Goal: Task Accomplishment & Management: Complete application form

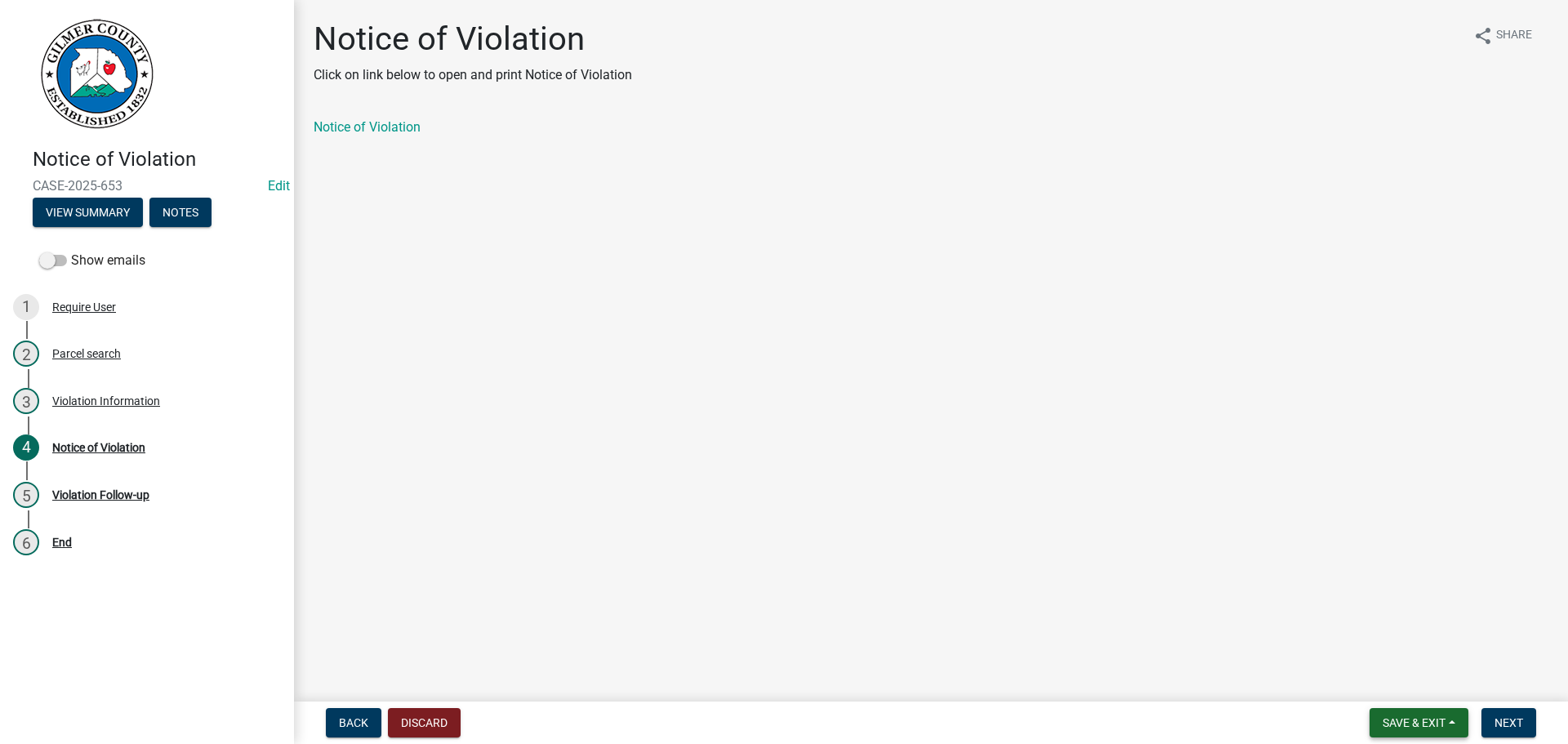
click at [1403, 710] on button "Save & Exit" at bounding box center [1418, 723] width 98 height 30
click at [1393, 674] on button "Save & Exit" at bounding box center [1402, 679] width 130 height 39
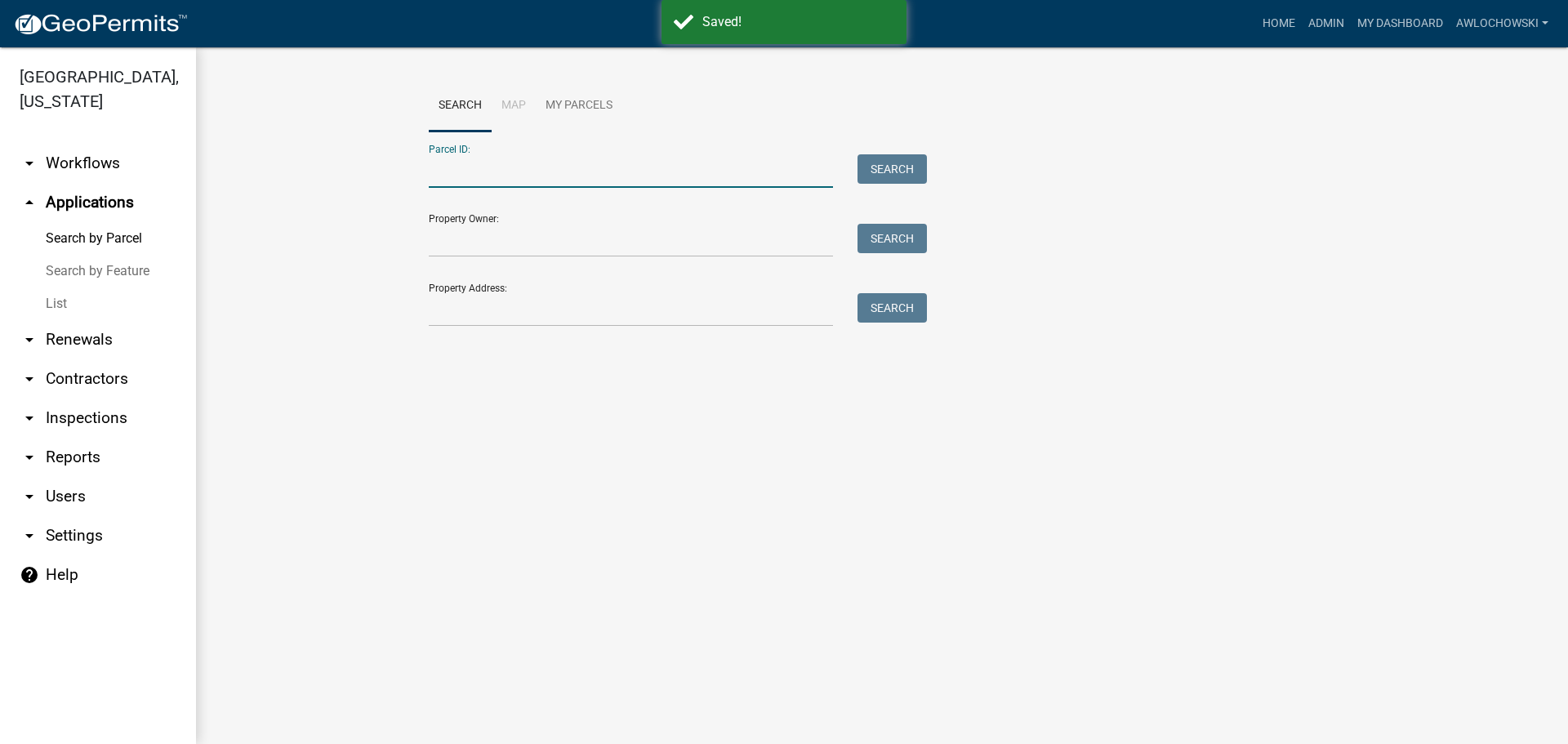
click at [441, 172] on input "Parcel ID:" at bounding box center [630, 171] width 404 height 34
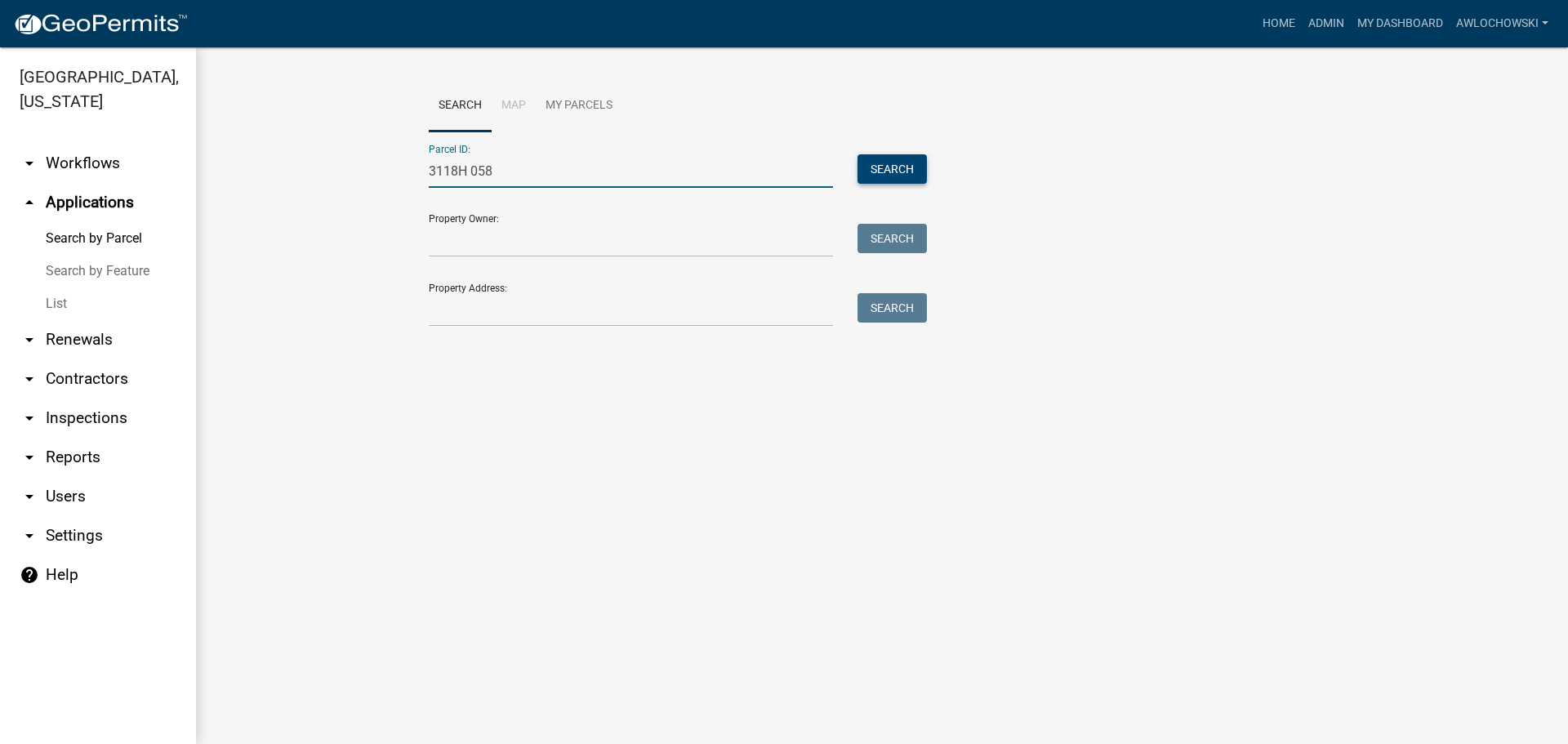
type input "3118H 058"
click at [909, 163] on button "Search" at bounding box center [892, 169] width 70 height 30
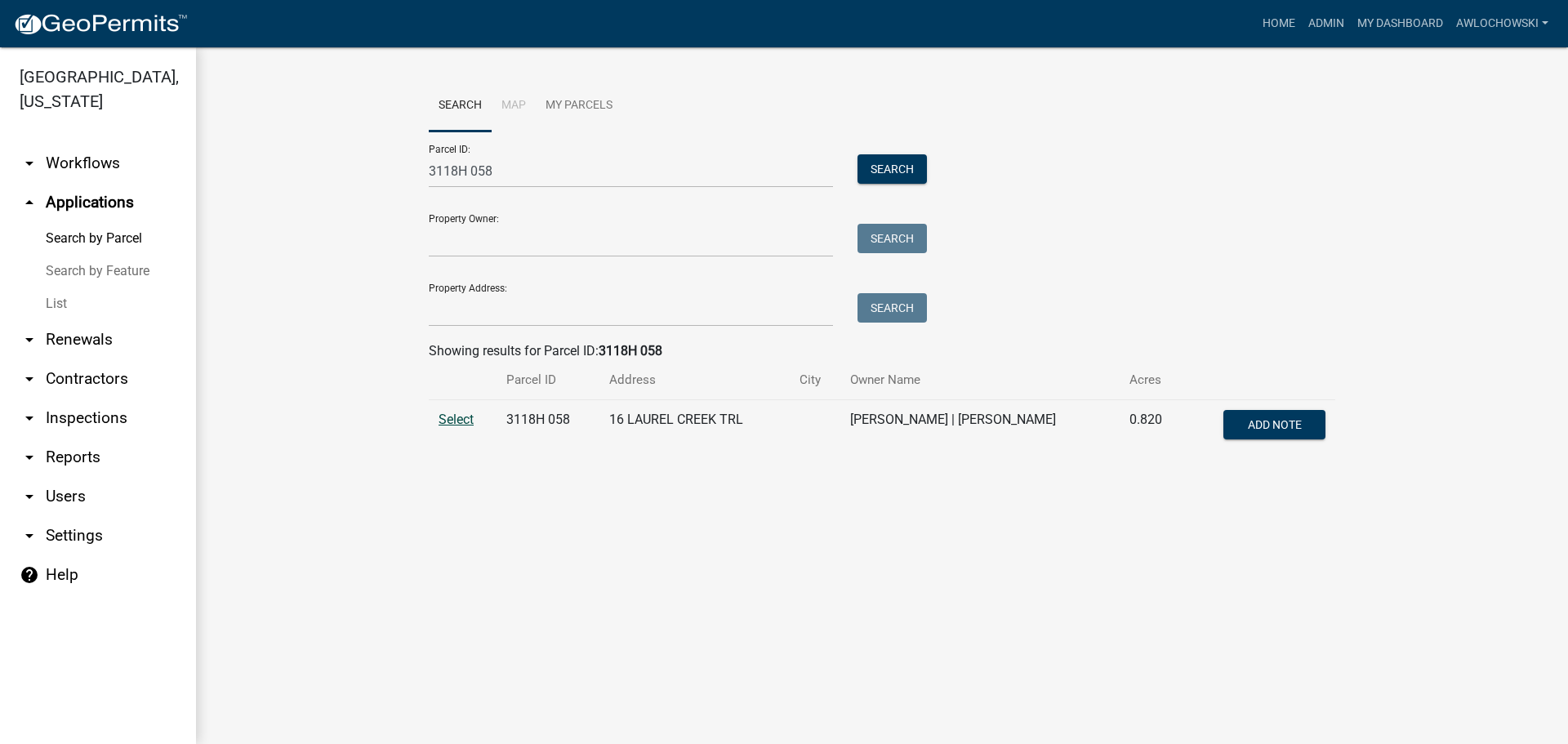
click at [459, 422] on span "Select" at bounding box center [455, 420] width 35 height 16
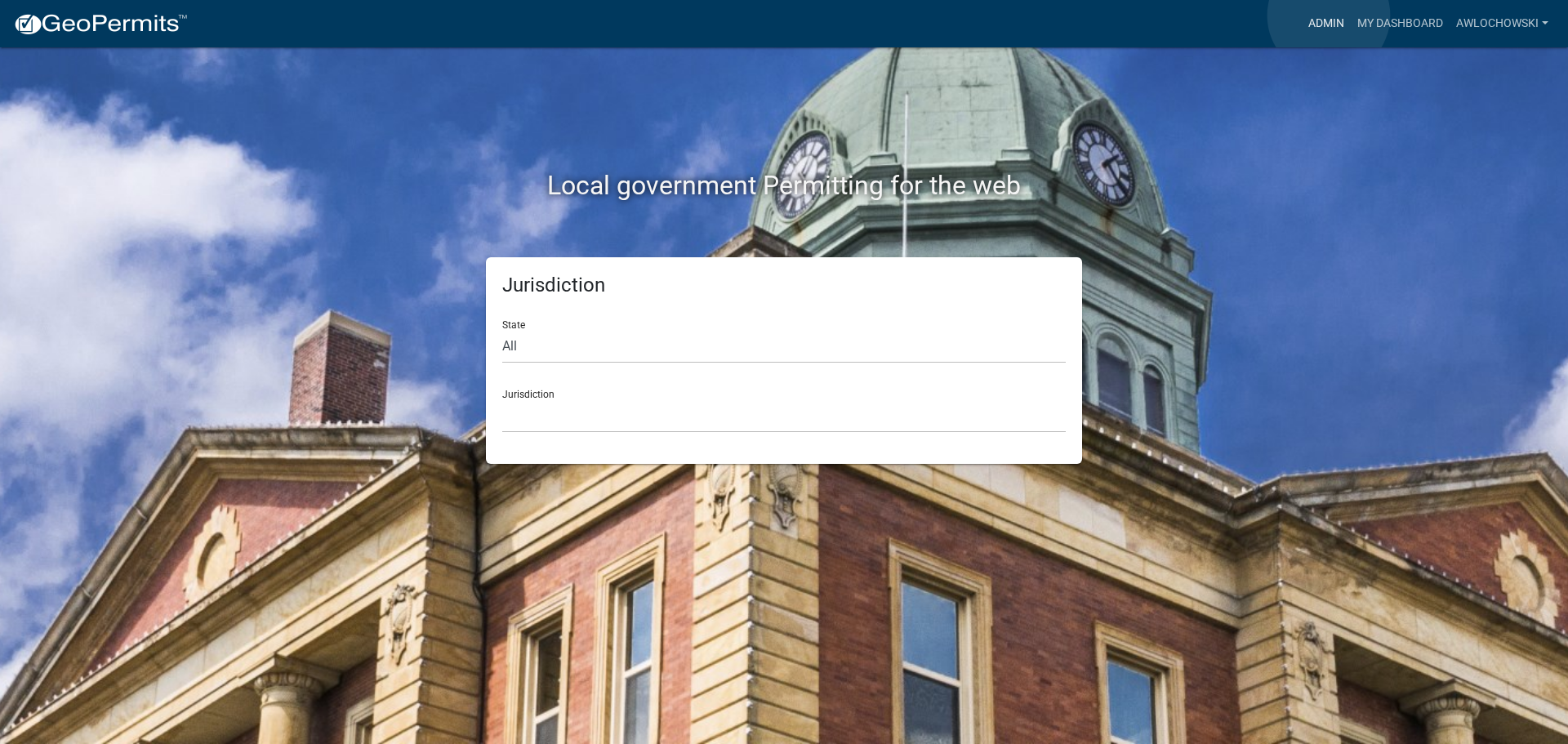
click at [1328, 16] on link "Admin" at bounding box center [1325, 23] width 49 height 31
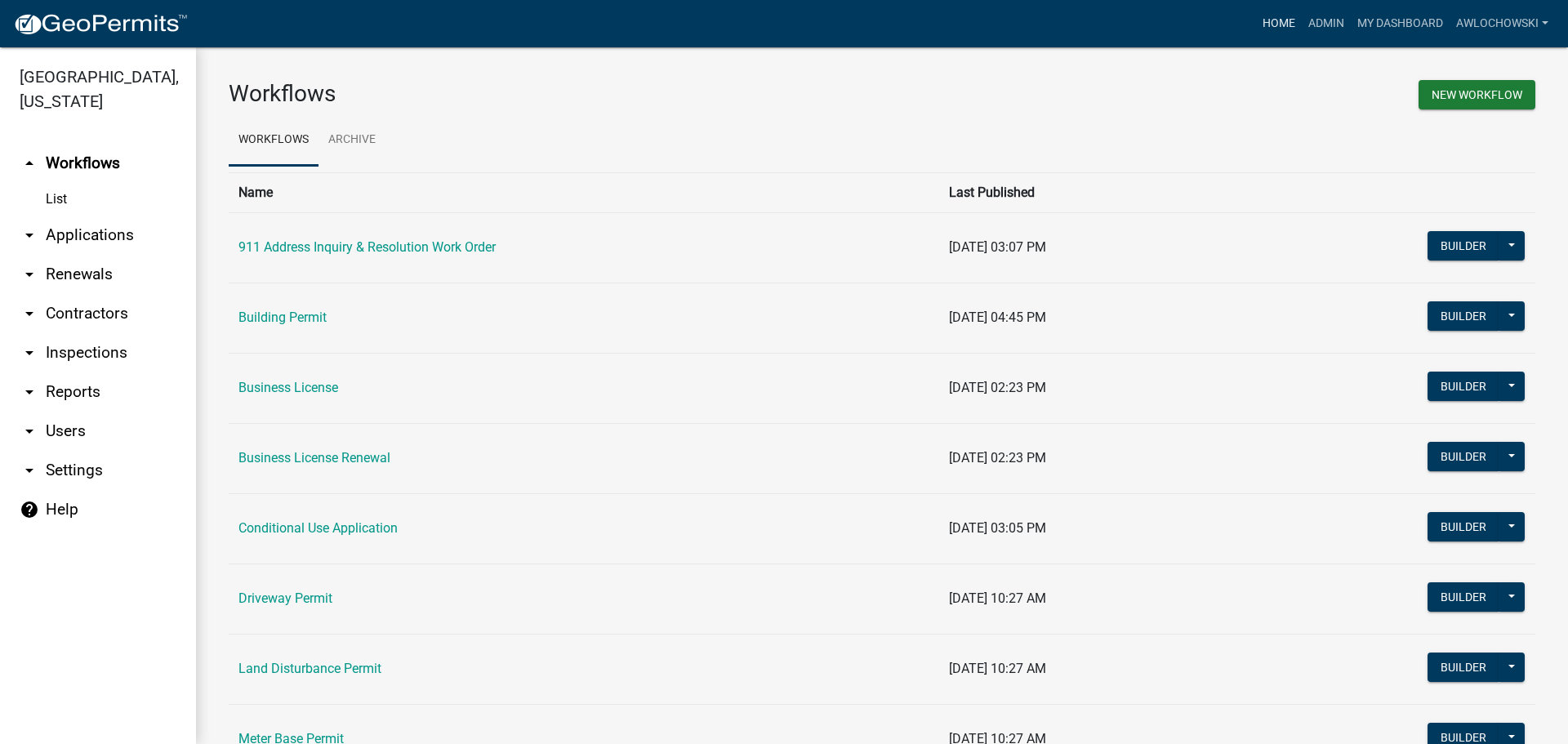
click at [1278, 21] on link "Home" at bounding box center [1279, 23] width 46 height 31
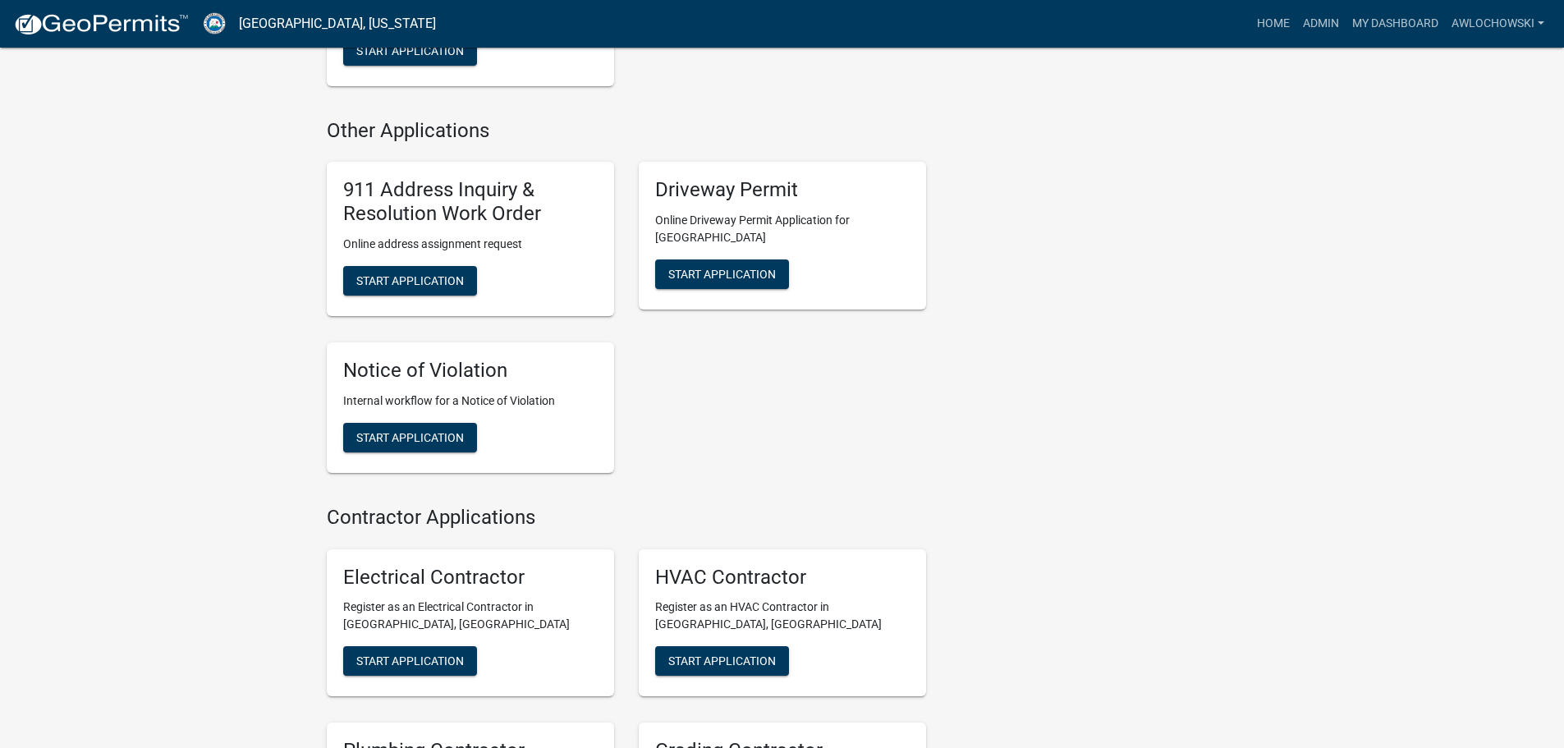
scroll to position [1560, 0]
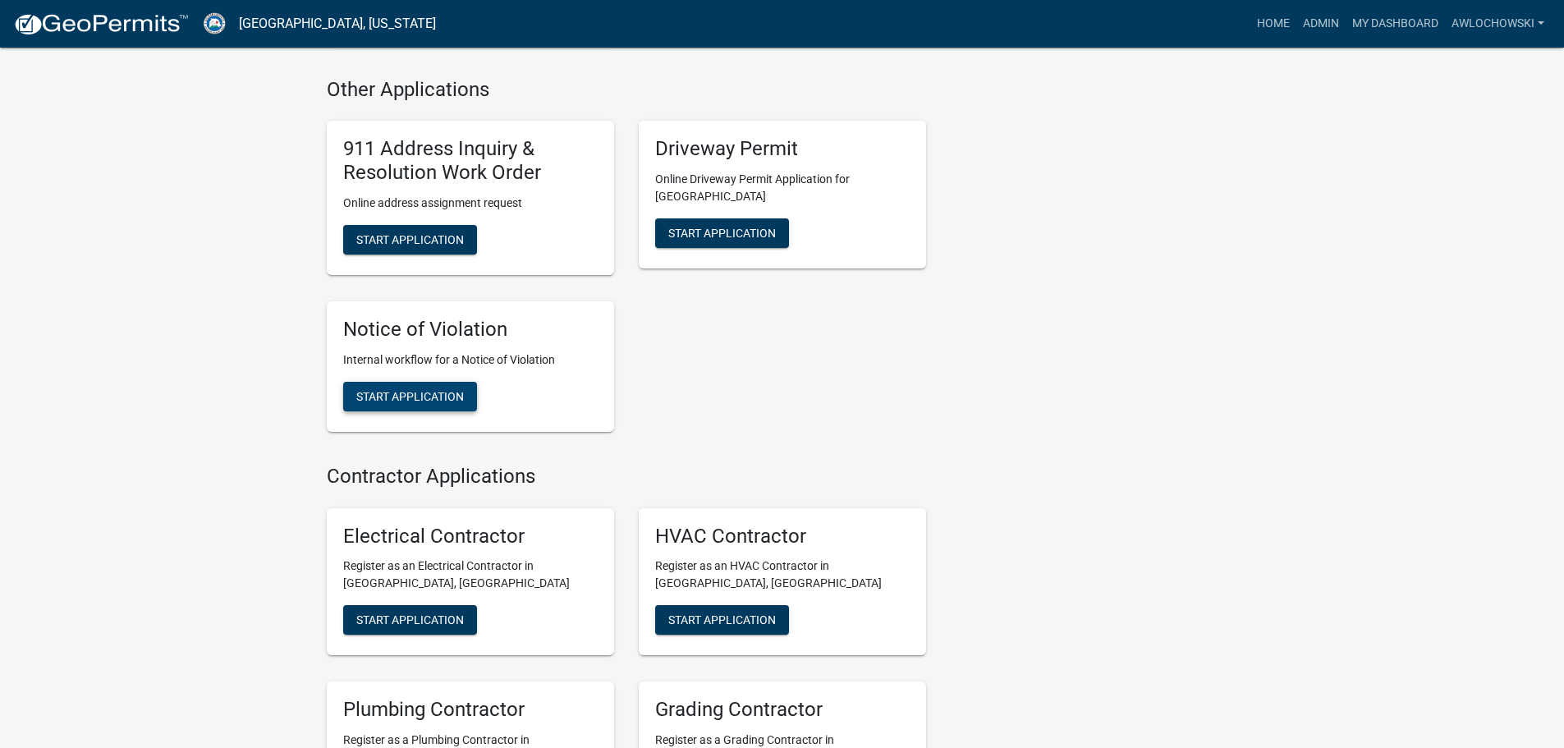
click at [419, 389] on span "Start Application" at bounding box center [410, 395] width 108 height 13
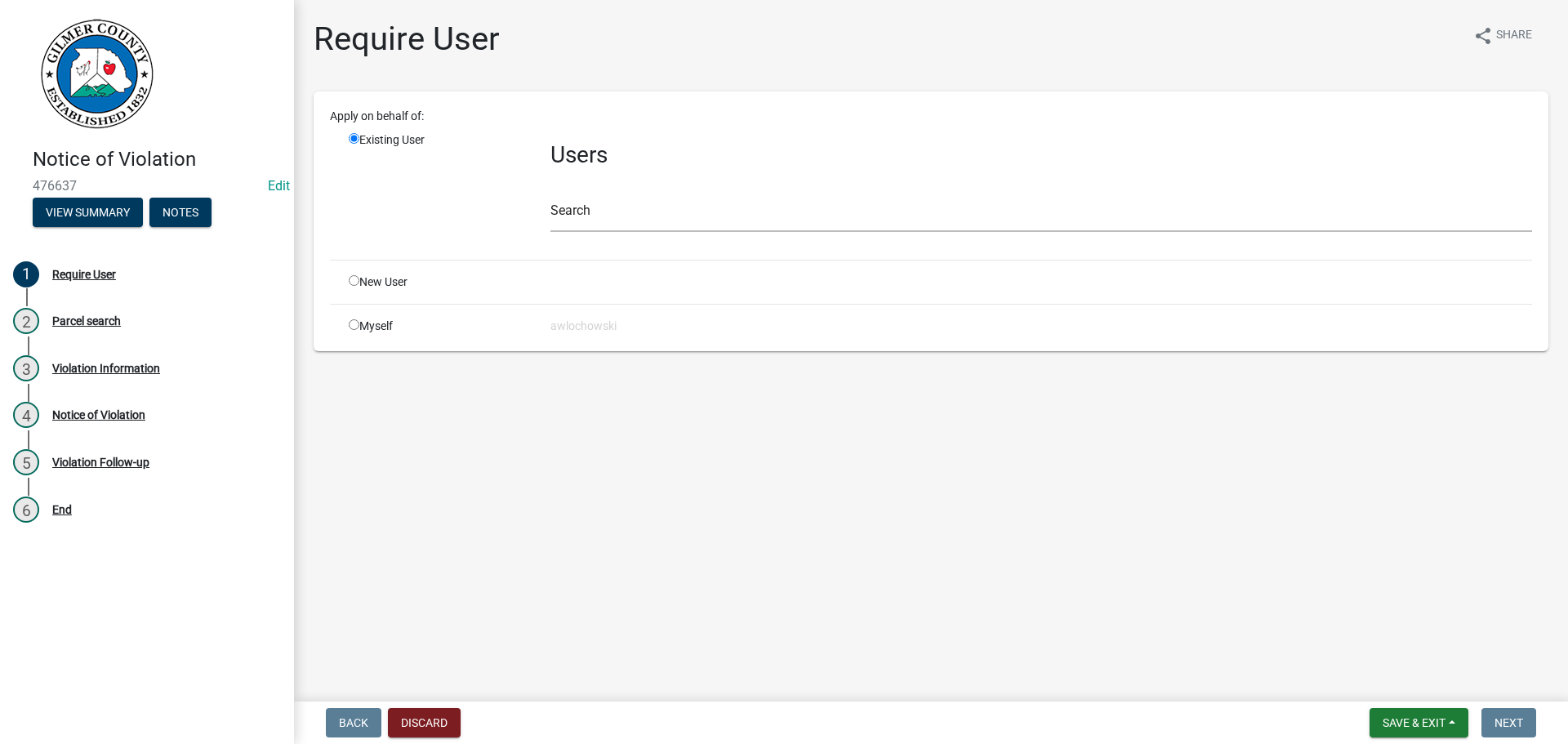
click at [353, 323] on input "radio" at bounding box center [354, 324] width 11 height 11
radio input "true"
radio input "false"
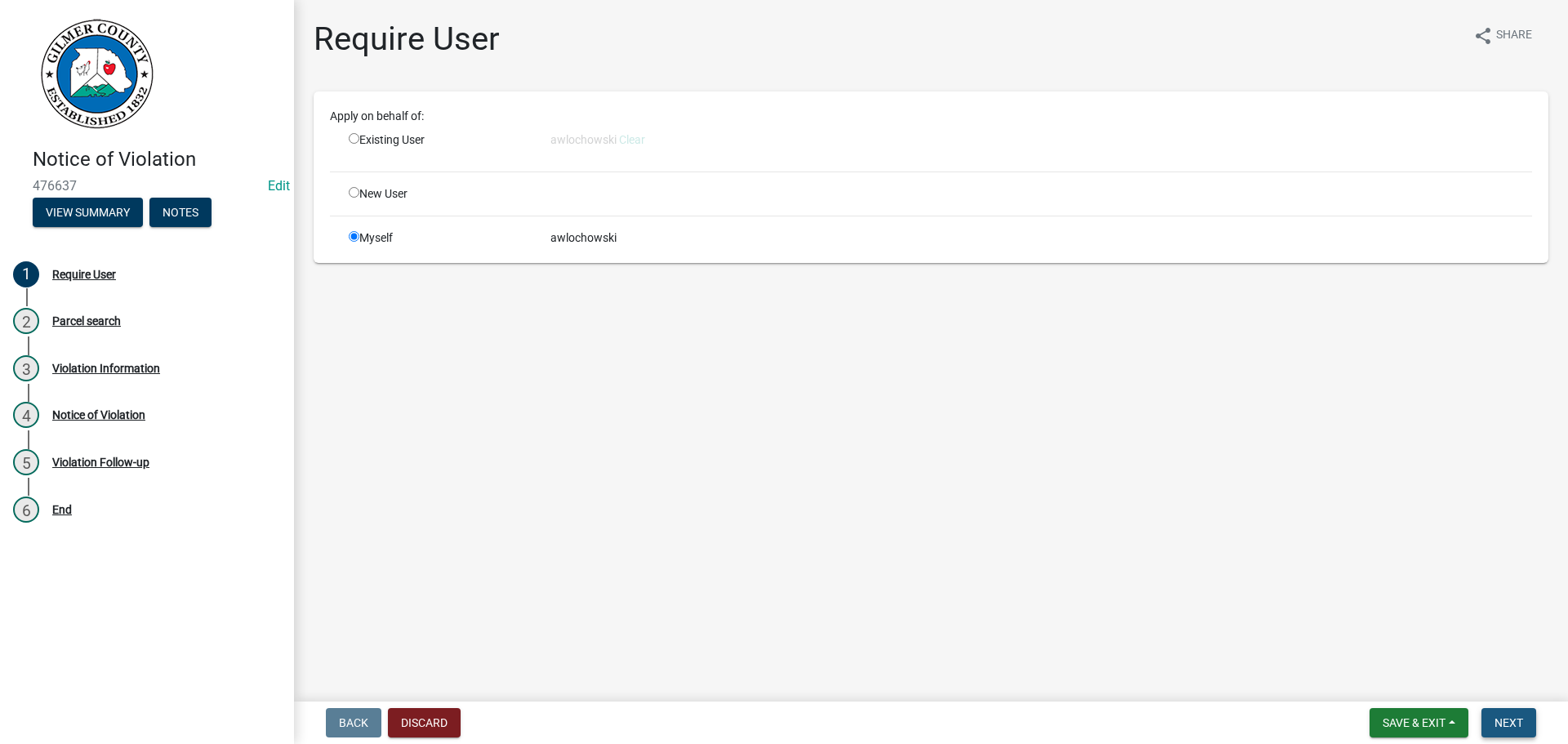
click at [1500, 714] on button "Next" at bounding box center [1508, 723] width 55 height 30
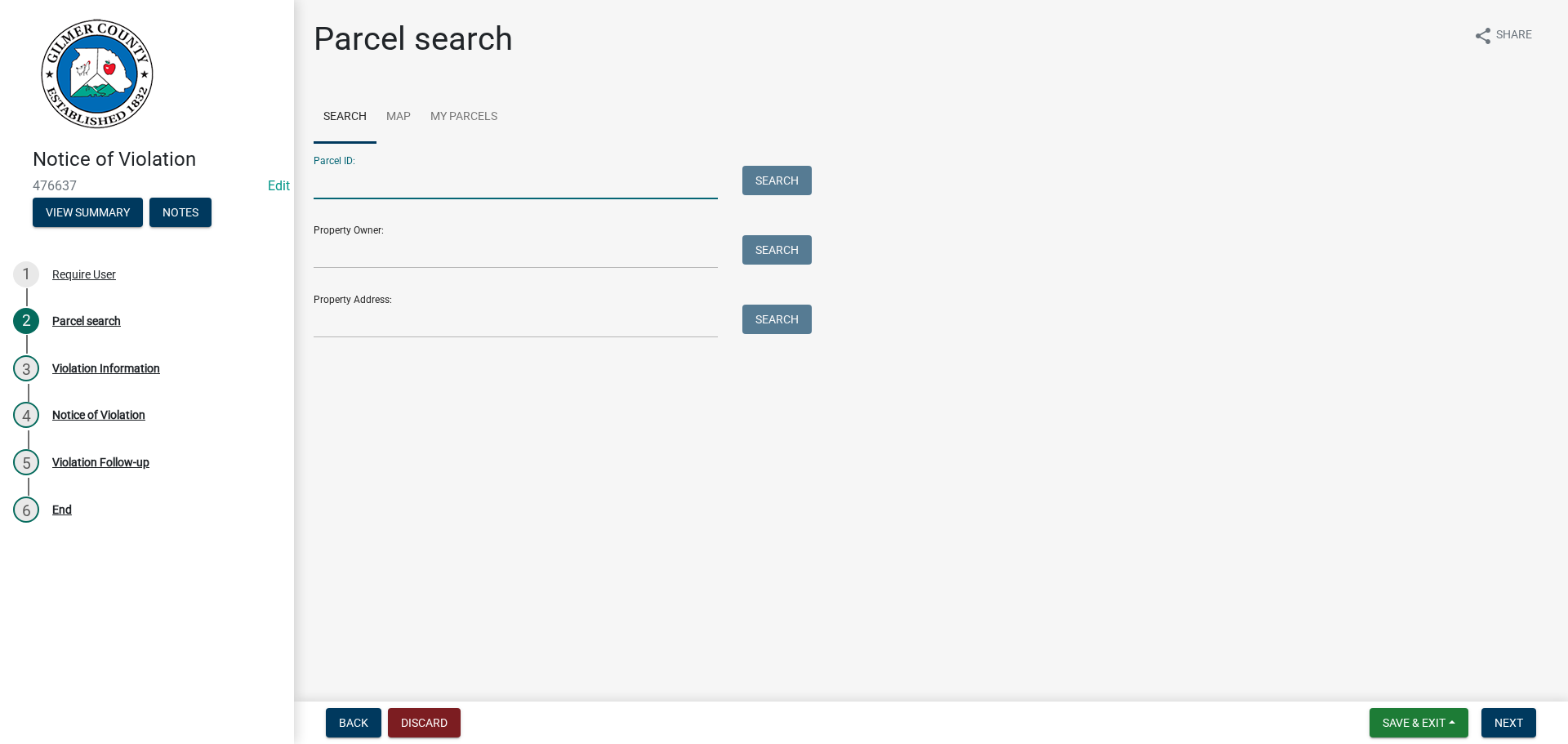
click at [336, 177] on input "Parcel ID:" at bounding box center [515, 183] width 404 height 34
type input "3118H 058"
click at [760, 179] on button "Search" at bounding box center [777, 181] width 70 height 30
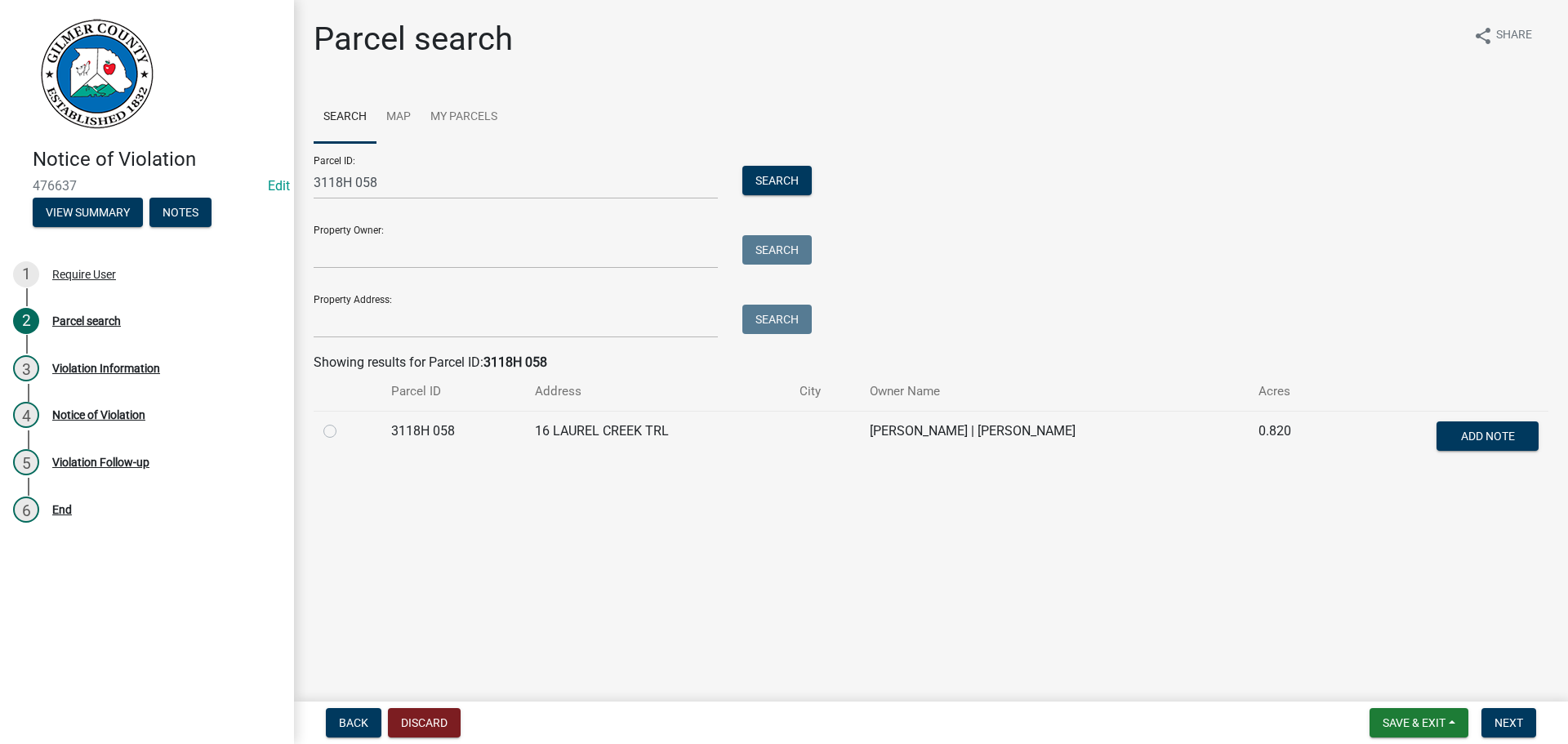
click at [343, 422] on label at bounding box center [343, 422] width 0 height 0
click at [343, 428] on 058 "radio" at bounding box center [348, 427] width 11 height 11
radio 058 "true"
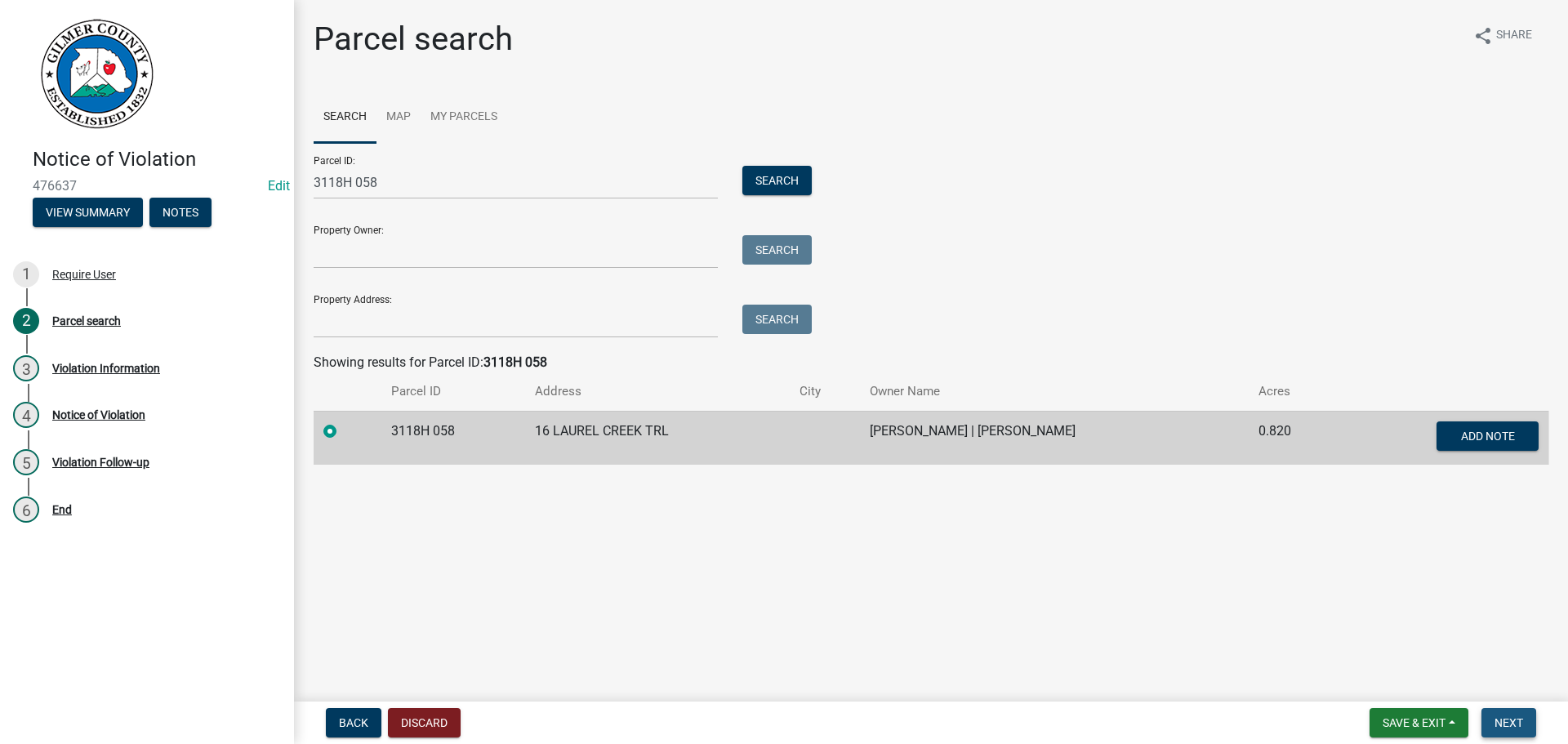
click at [1504, 719] on span "Next" at bounding box center [1508, 722] width 29 height 13
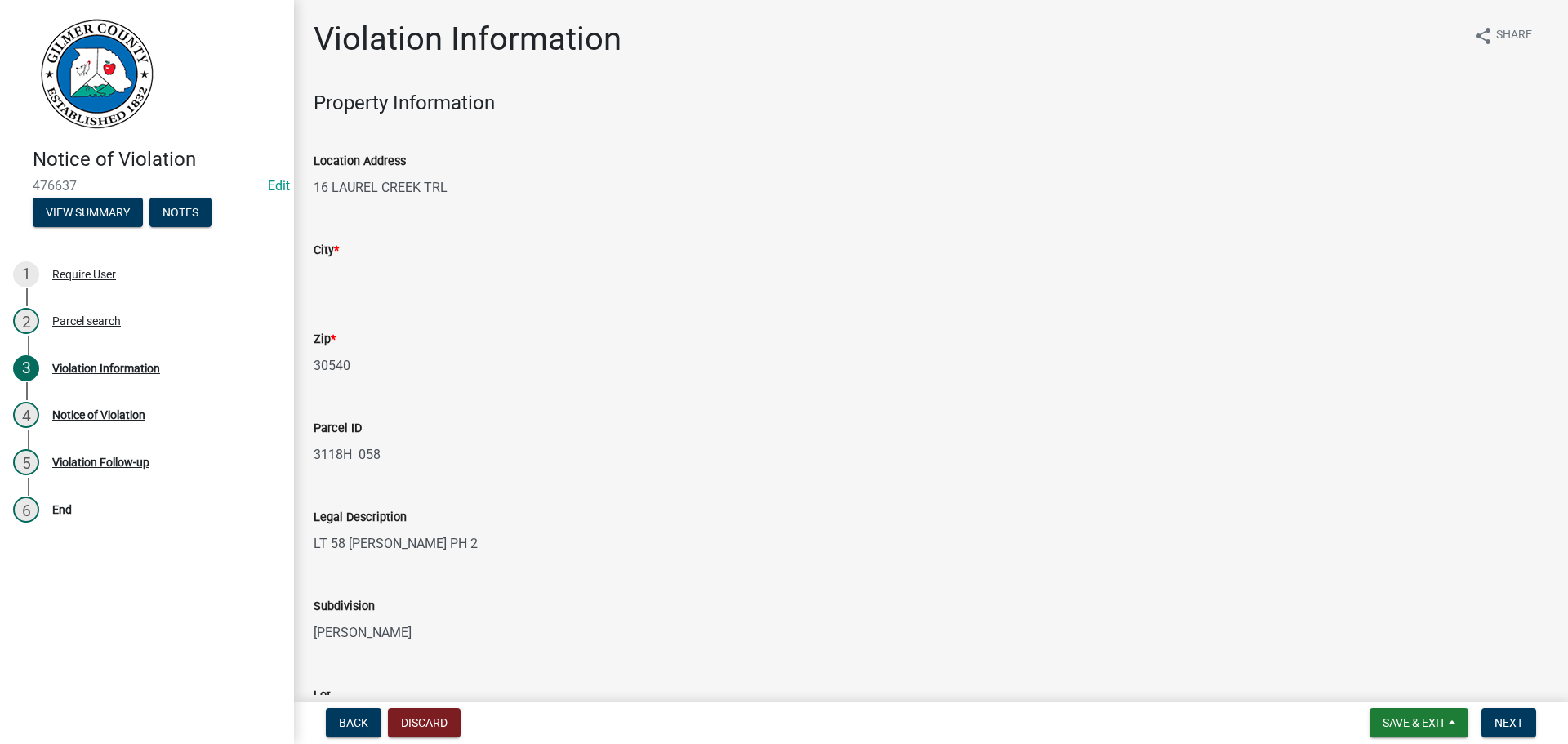
click at [353, 256] on div "City *" at bounding box center [931, 250] width 1235 height 20
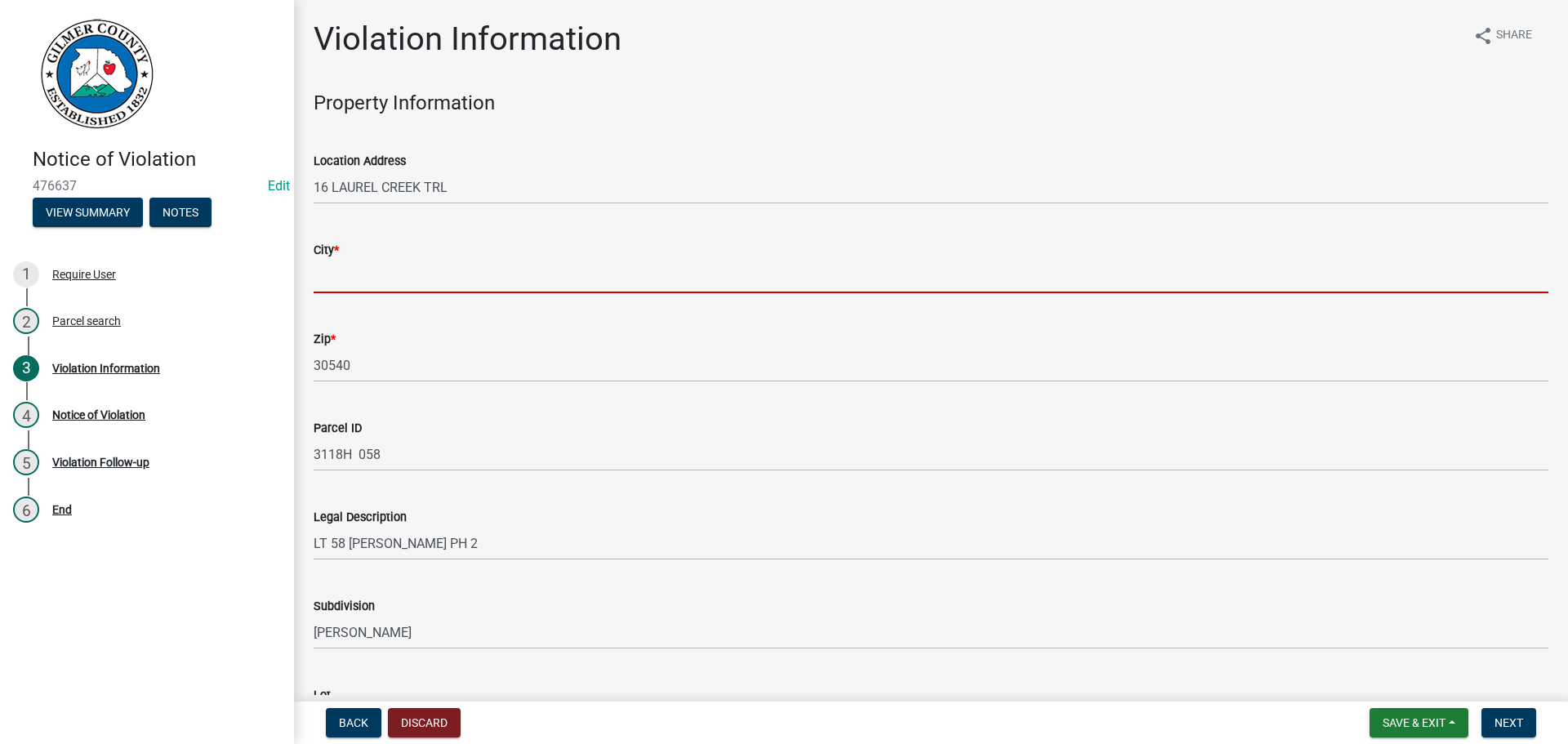
click at [357, 274] on input "City *" at bounding box center [931, 277] width 1235 height 34
type input "Ellijay"
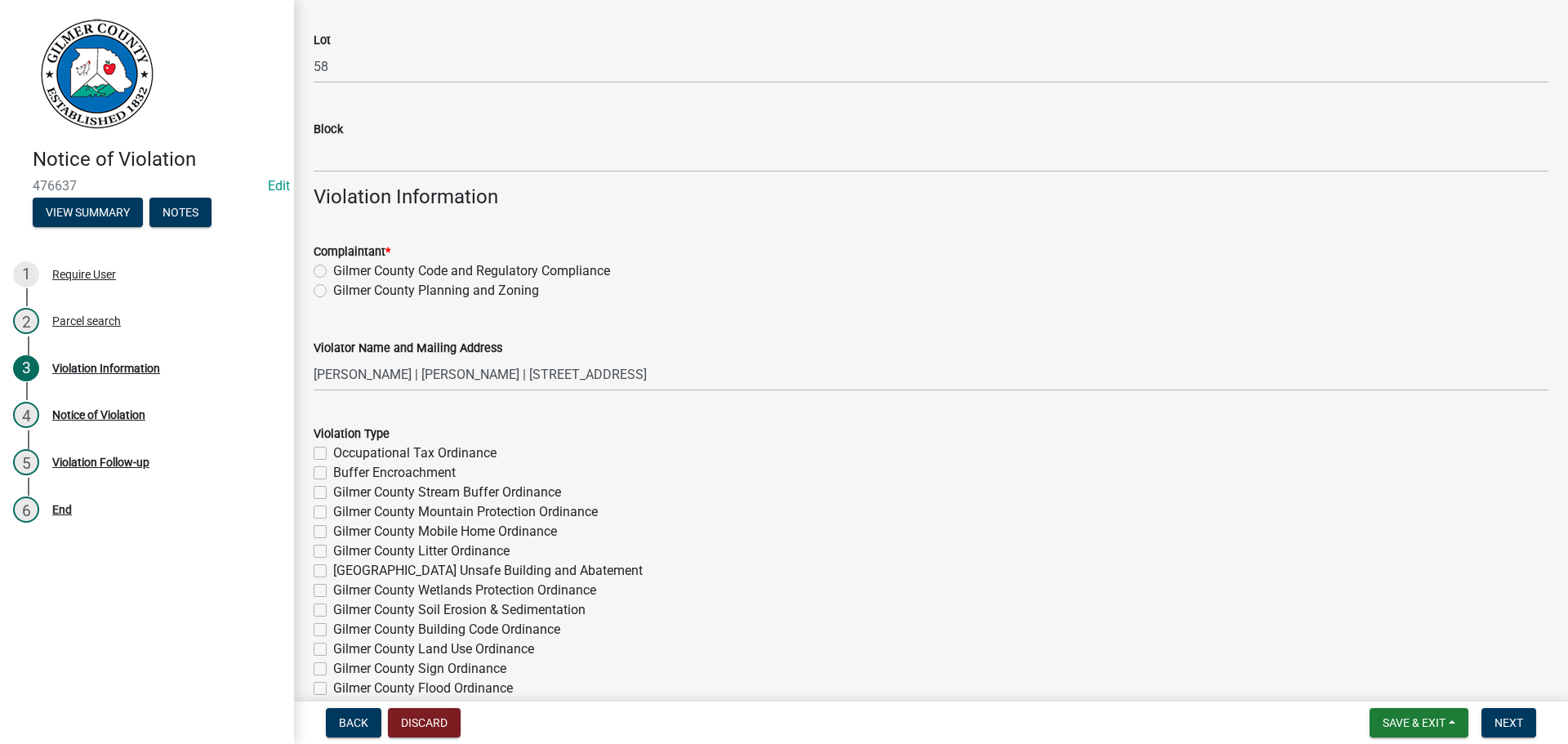
scroll to position [735, 0]
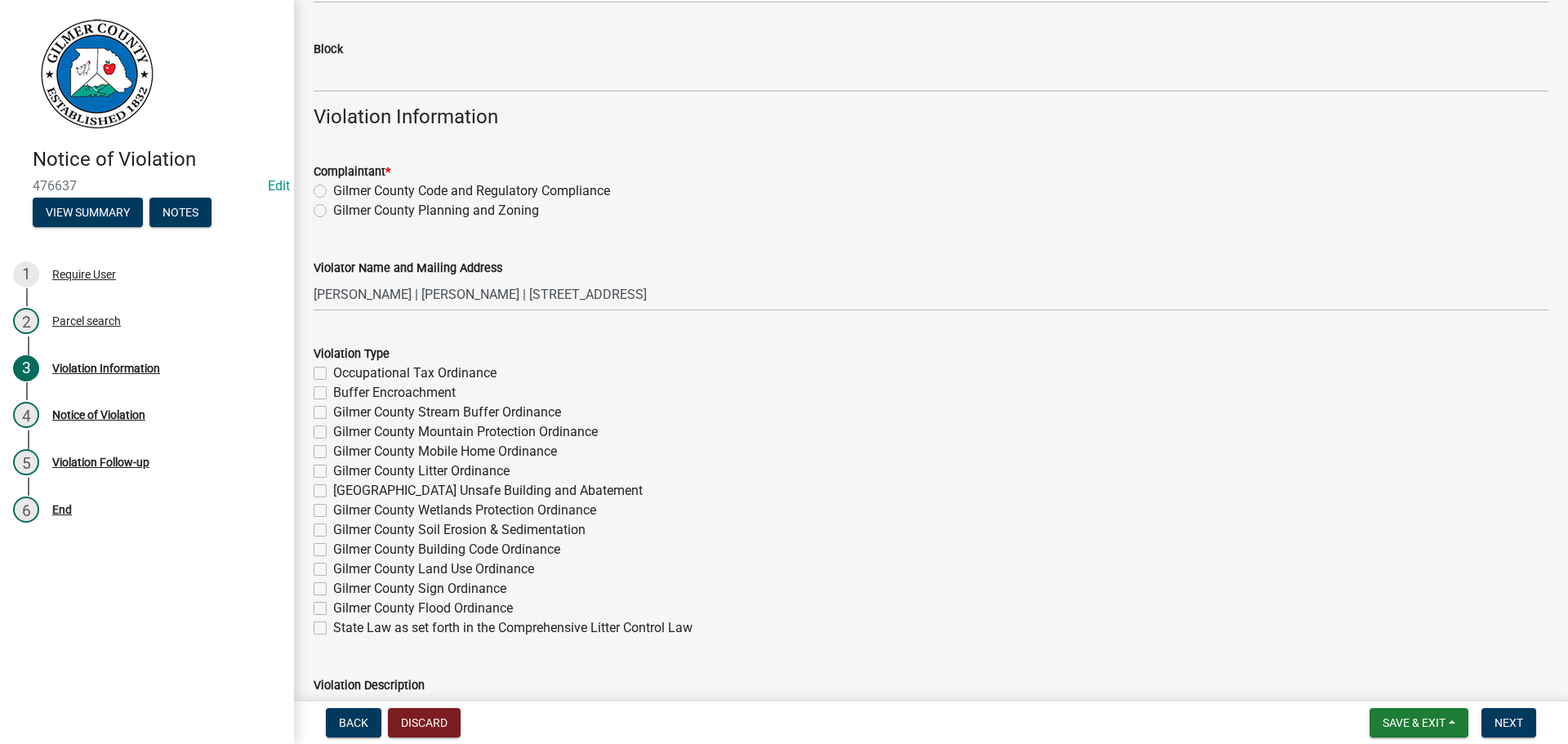
click at [333, 187] on label "Gilmer County Code and Regulatory Compliance" at bounding box center [471, 191] width 276 height 20
click at [333, 187] on input "Gilmer County Code and Regulatory Compliance" at bounding box center [338, 186] width 11 height 11
radio input "true"
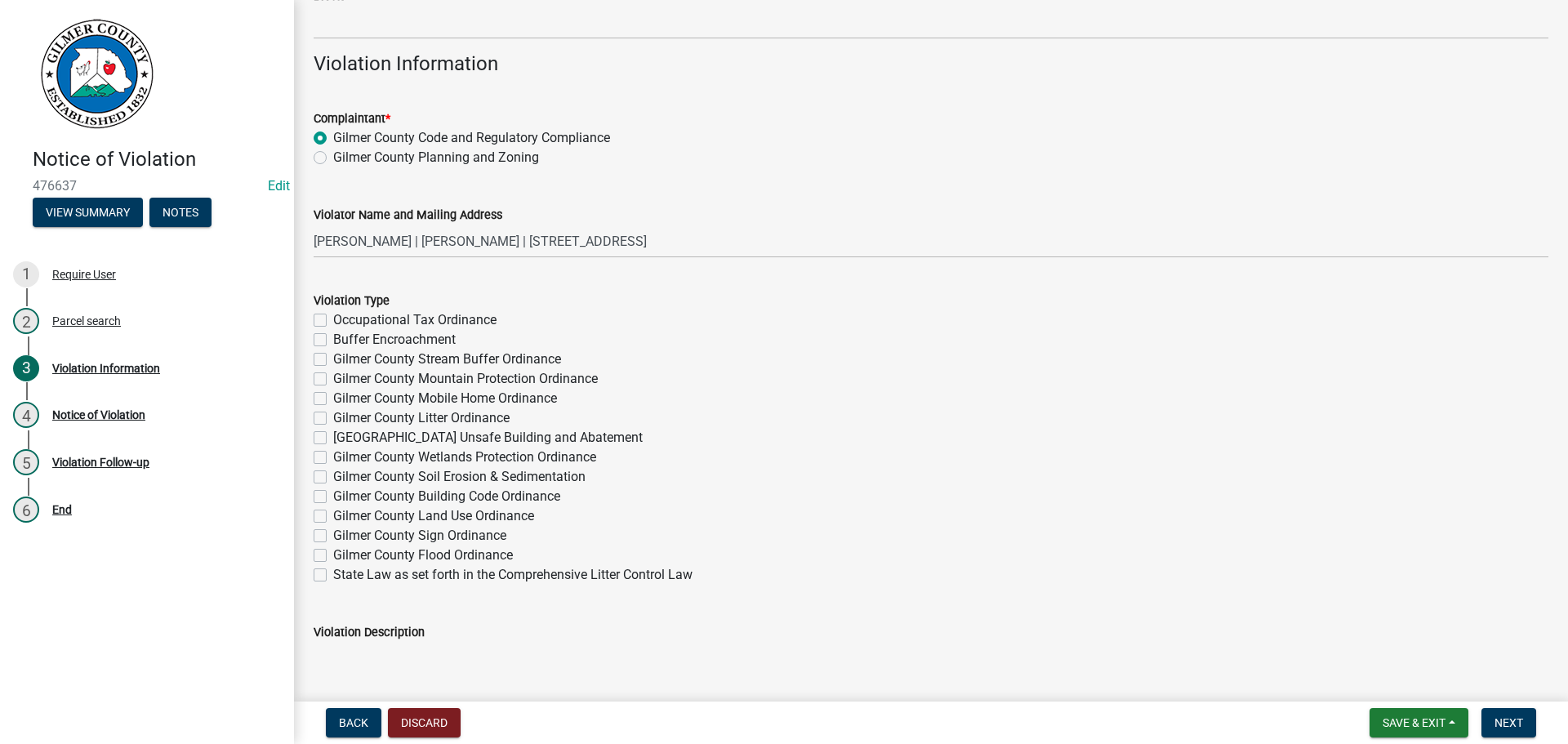
scroll to position [898, 0]
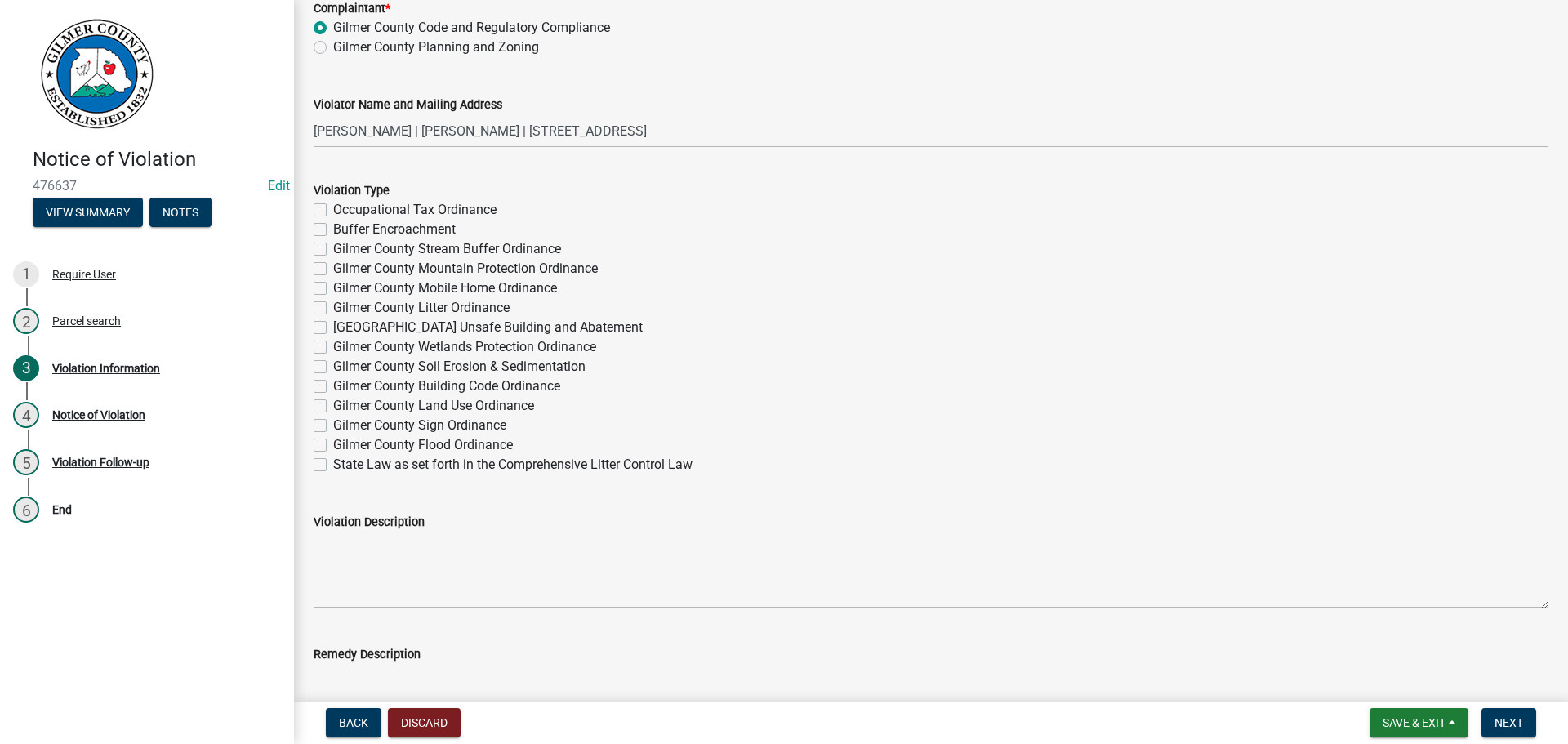
click at [333, 308] on label "Gilmer County Litter Ordinance" at bounding box center [421, 308] width 176 height 20
click at [333, 308] on input "Gilmer County Litter Ordinance" at bounding box center [338, 303] width 11 height 11
checkbox input "true"
checkbox input "false"
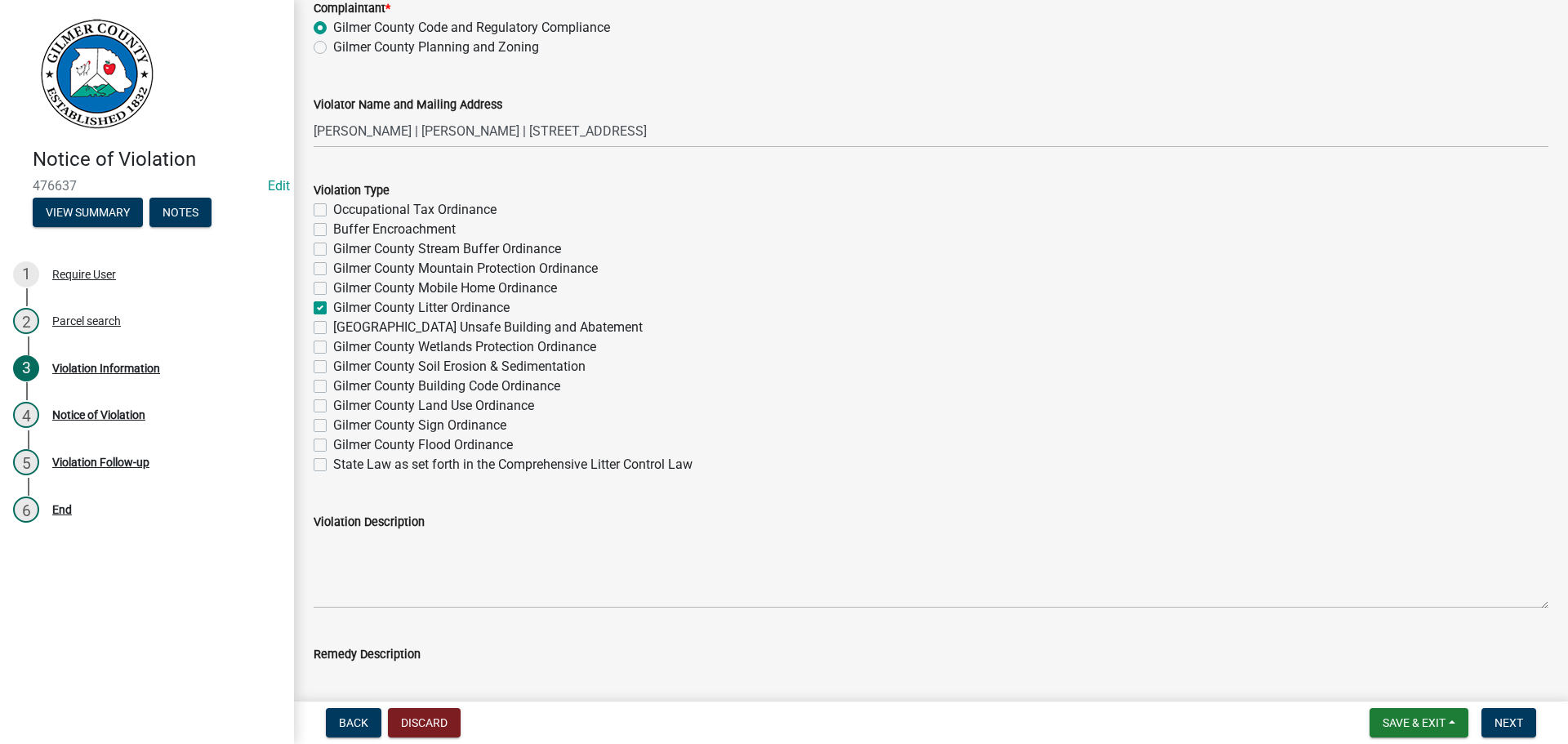
checkbox input "false"
checkbox input "true"
checkbox input "false"
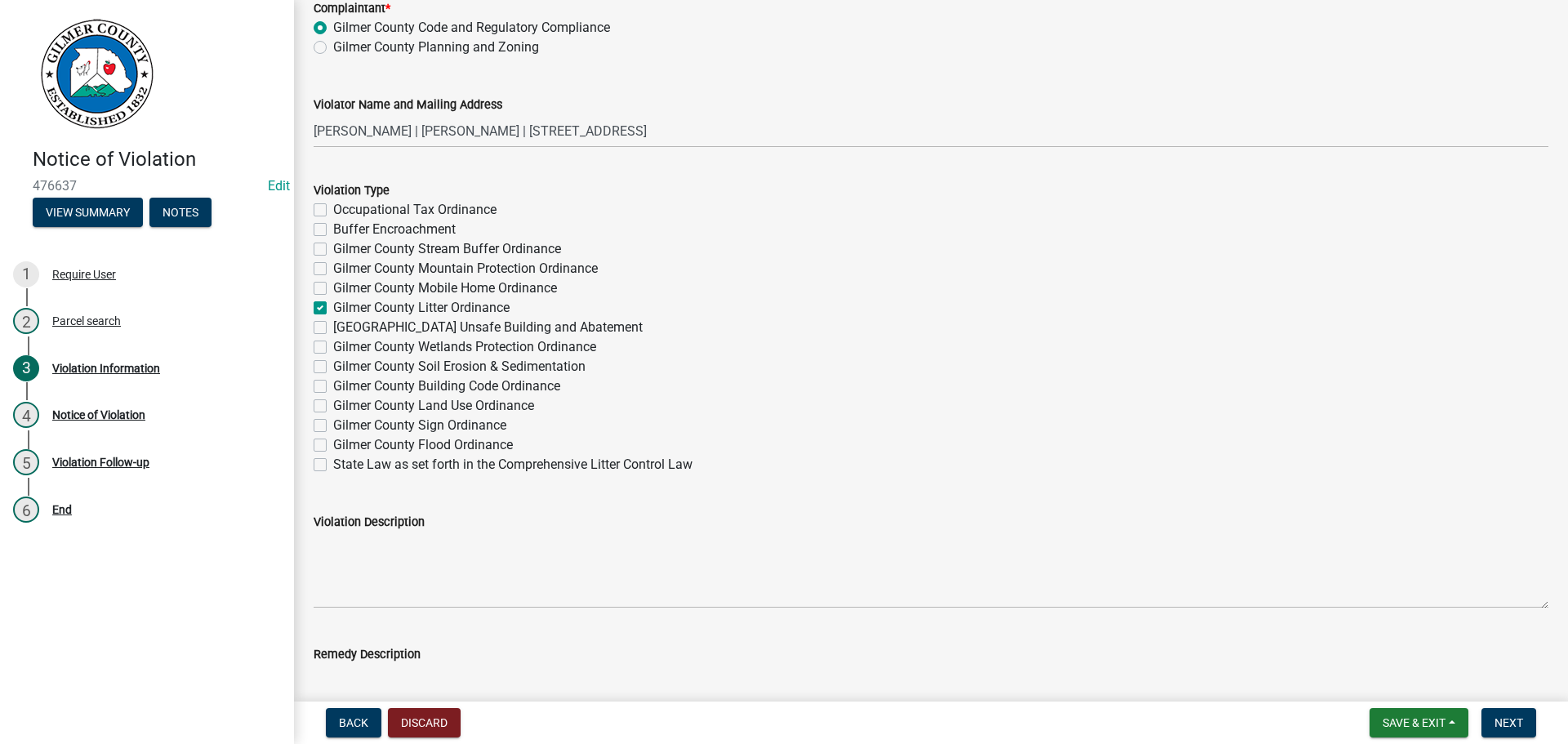
checkbox input "false"
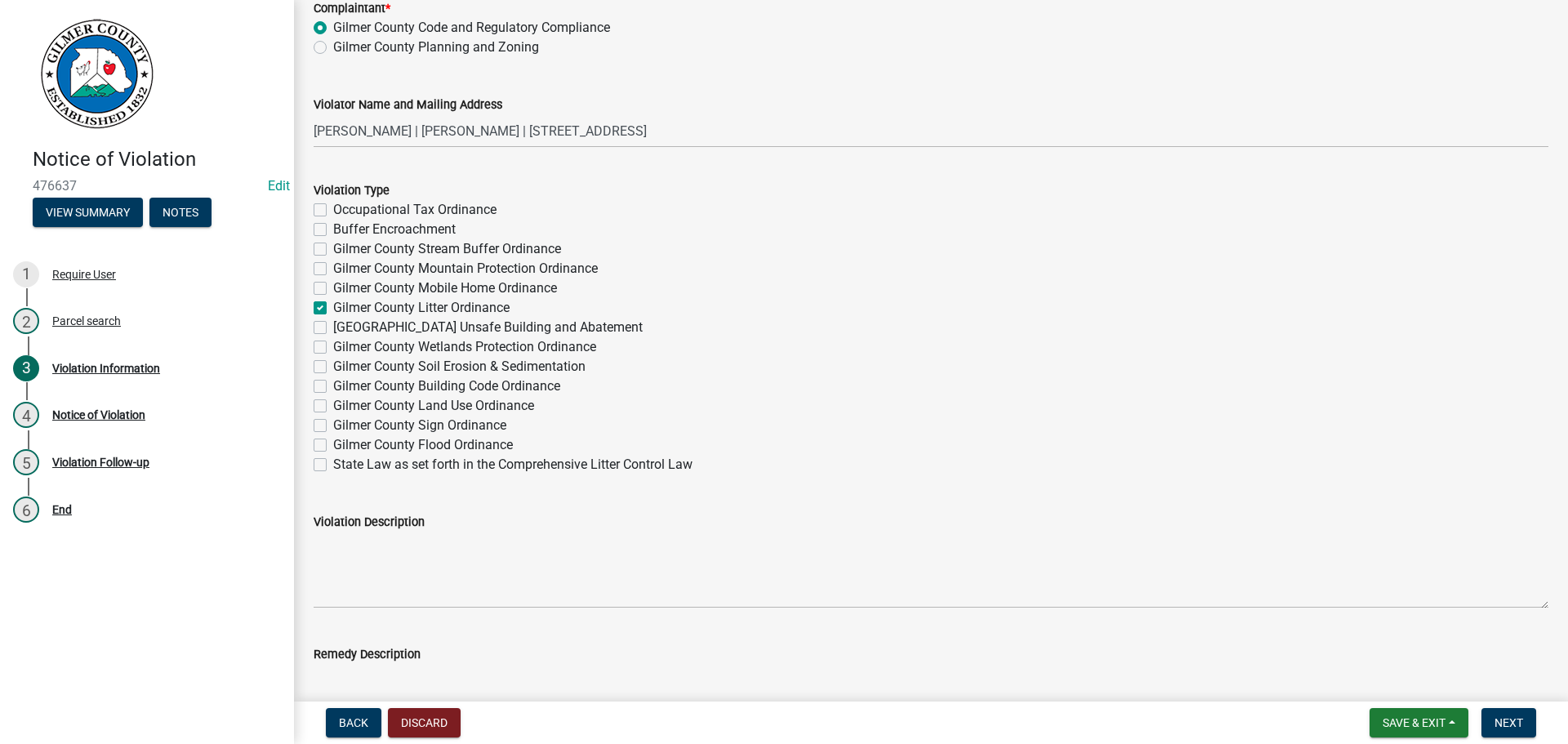
checkbox input "false"
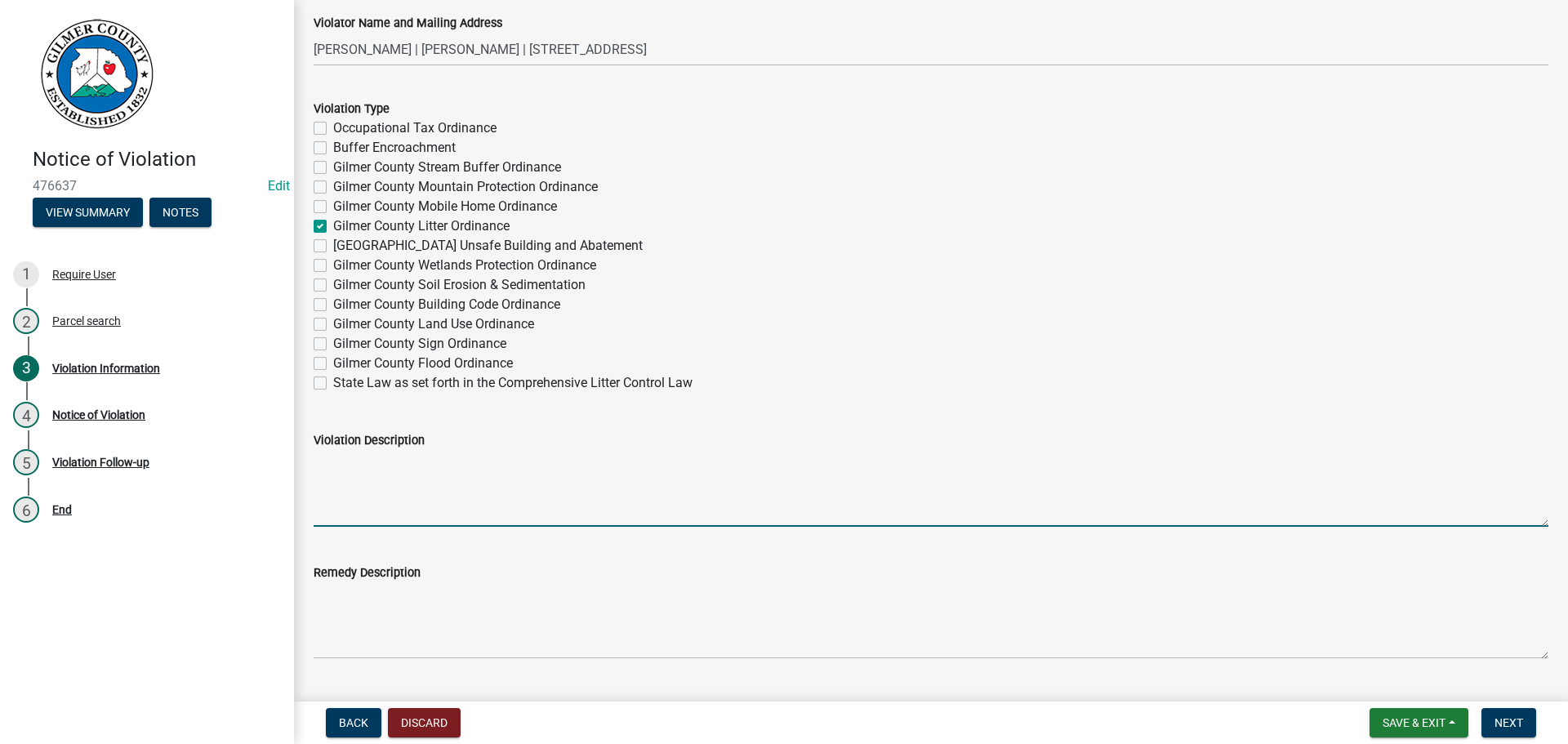
click at [332, 455] on textarea "Violation Description" at bounding box center [931, 487] width 1235 height 77
type textarea "Complaint of trash on ground"
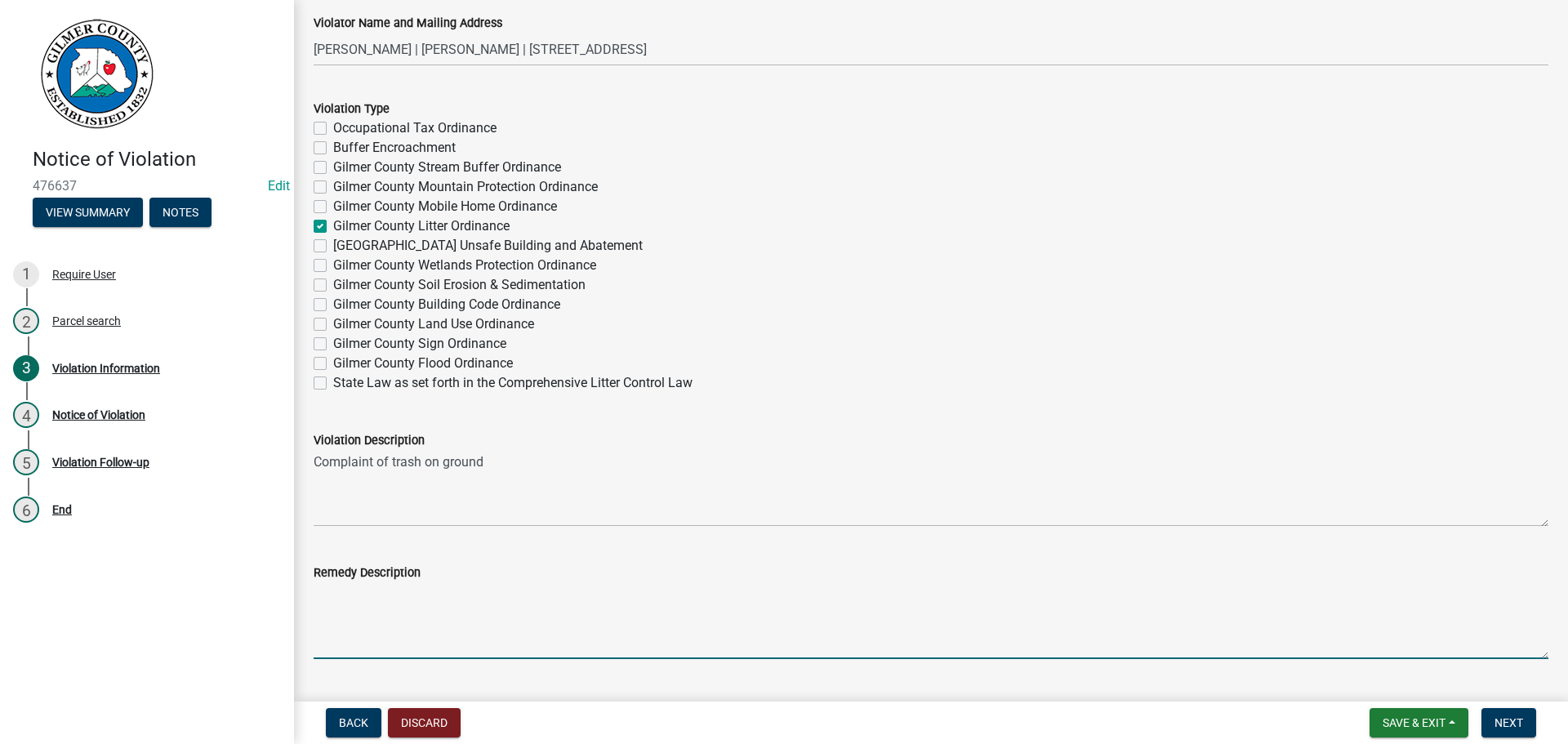
click at [329, 596] on textarea "Remedy Description" at bounding box center [931, 620] width 1235 height 77
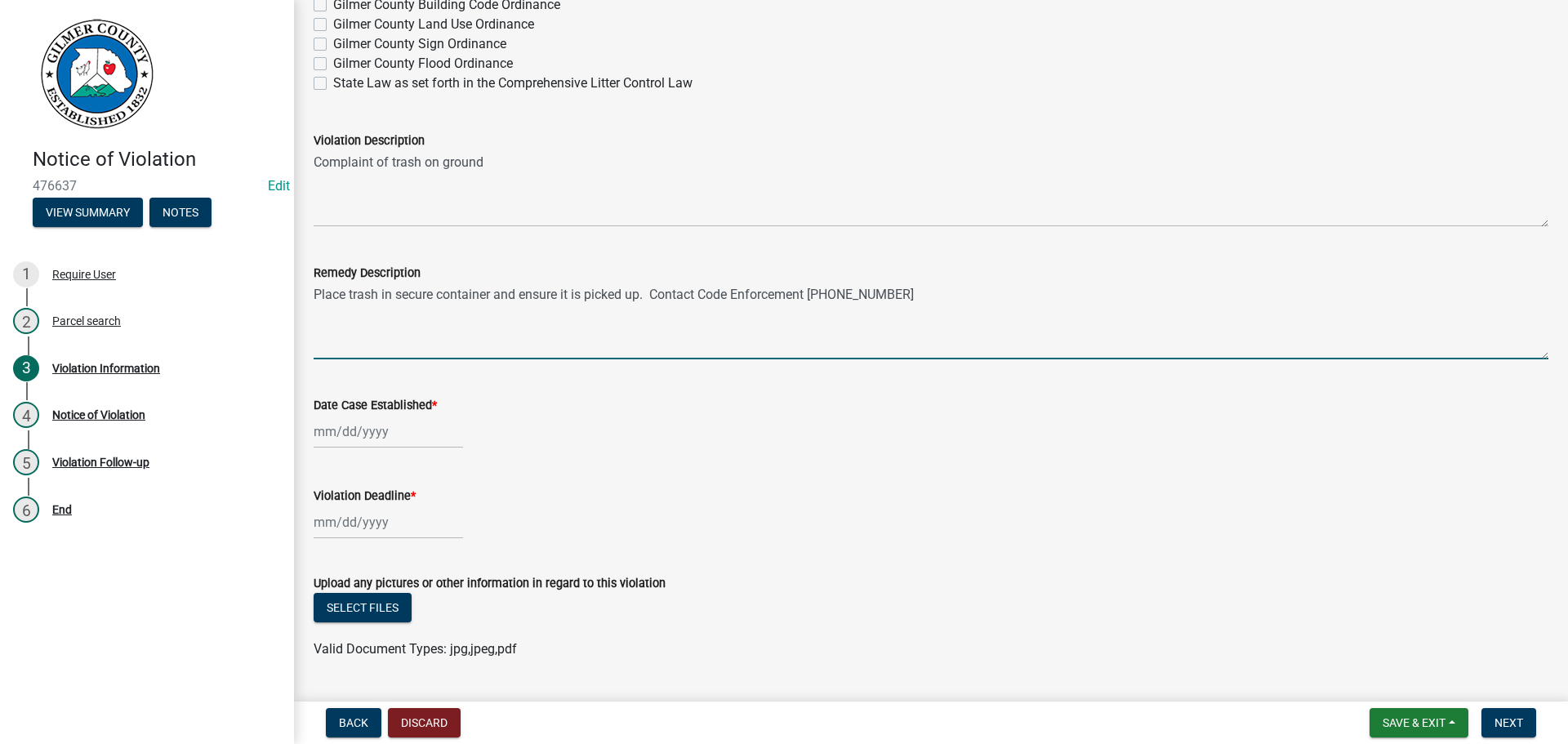
scroll to position [1307, 0]
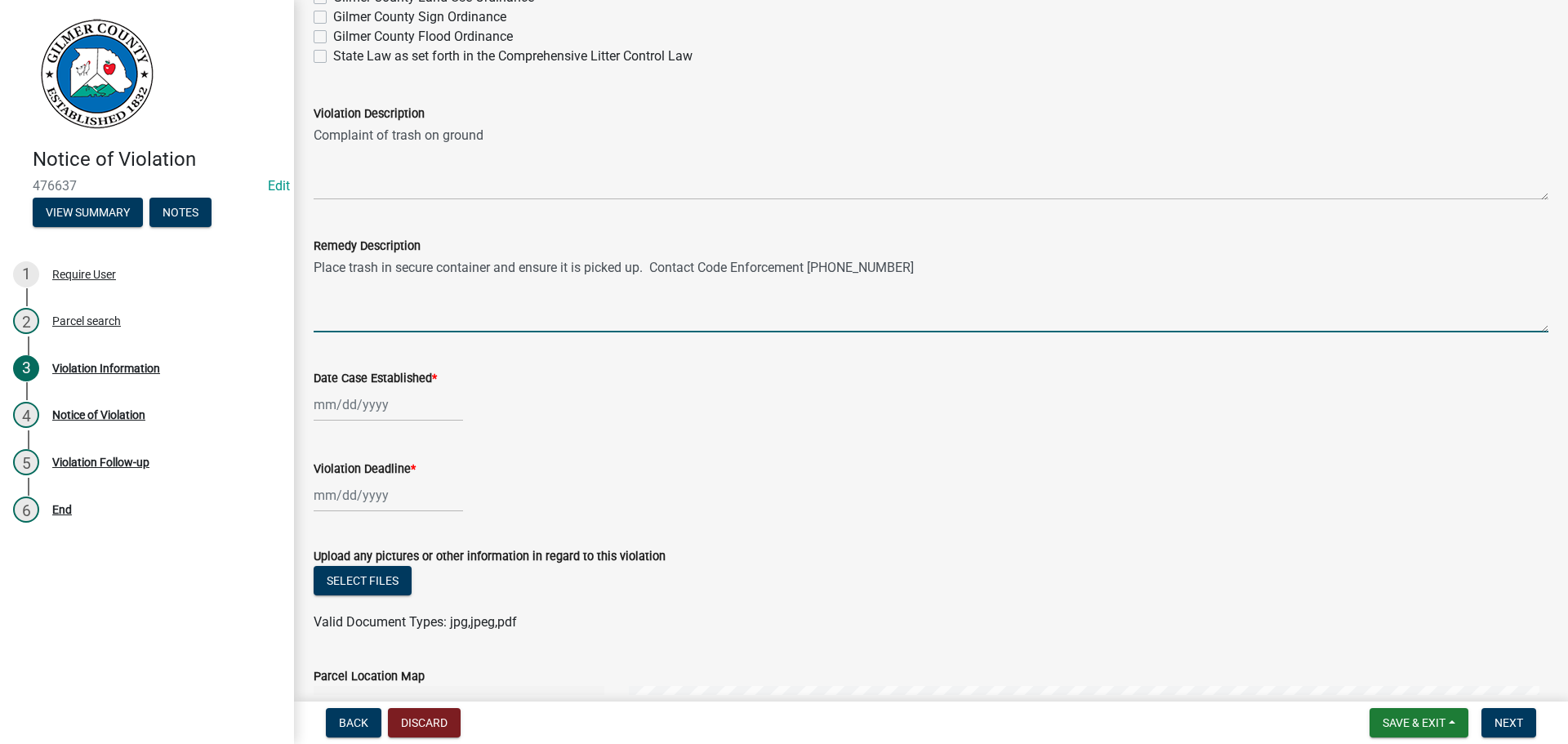
type textarea "Place trash in secure container and ensure it is picked up. Contact Code Enforc…"
click at [373, 411] on div at bounding box center [388, 405] width 149 height 34
select select "9"
select select "2025"
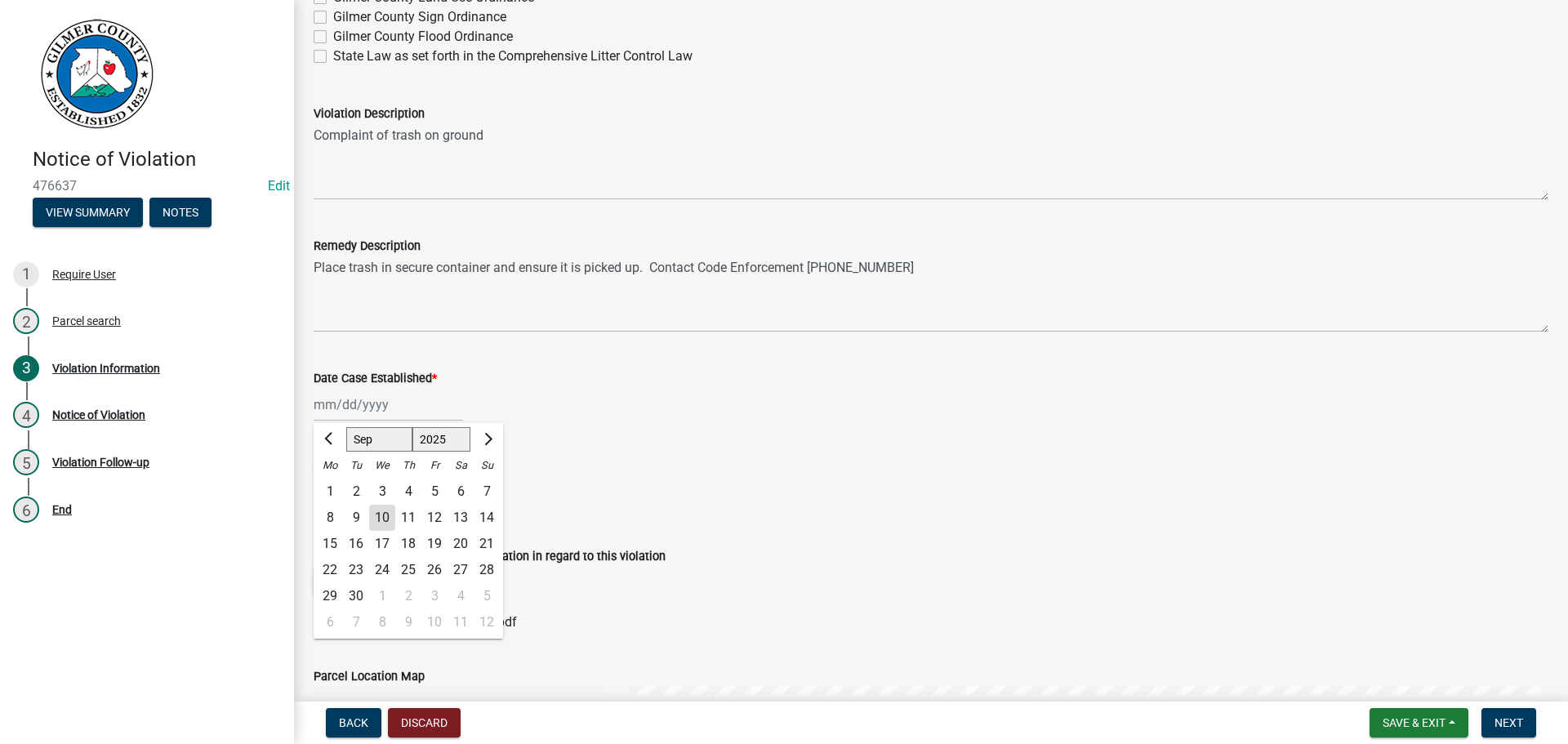
click at [385, 513] on div "10" at bounding box center [382, 517] width 26 height 26
type input "[DATE]"
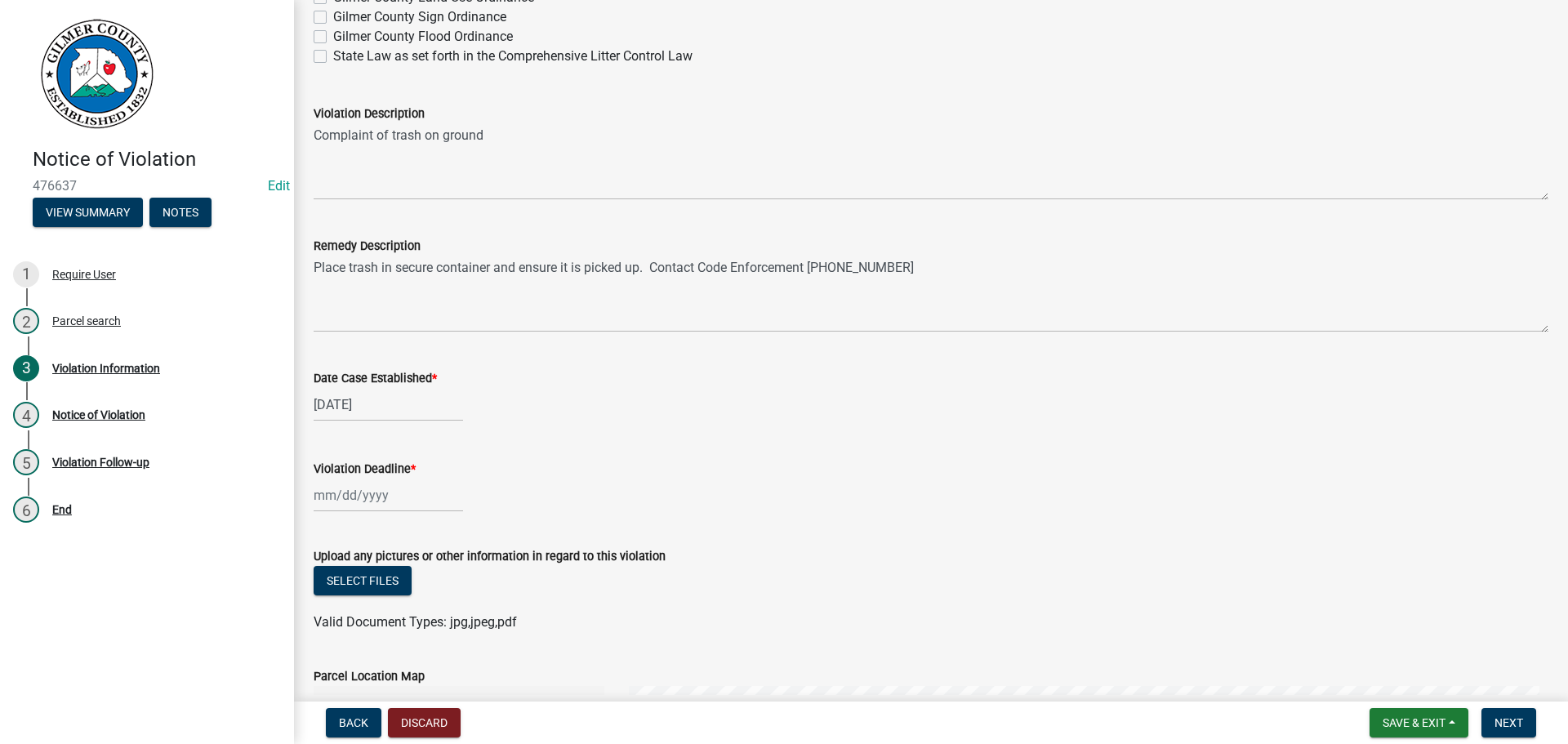
click at [374, 495] on div at bounding box center [388, 495] width 149 height 34
select select "9"
select select "2025"
click at [399, 283] on select "Jan Feb Mar Apr May Jun [DATE] Aug Sep Oct Nov Dec" at bounding box center [379, 278] width 67 height 25
select select "10"
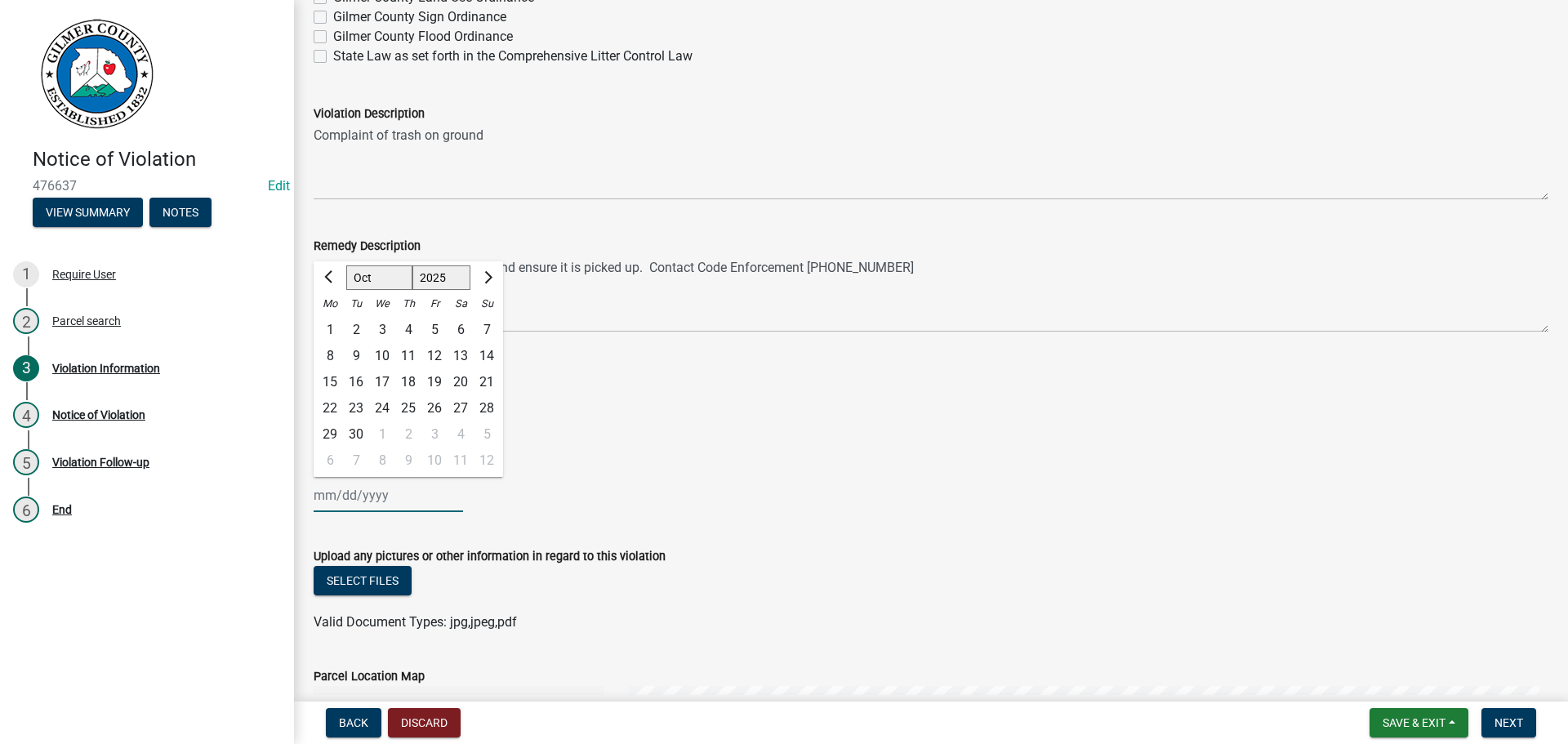
click at [346, 266] on select "Jan Feb Mar Apr May Jun [DATE] Aug Sep Oct Nov Dec" at bounding box center [379, 278] width 67 height 25
click at [435, 355] on div "10" at bounding box center [435, 356] width 26 height 26
type input "[DATE]"
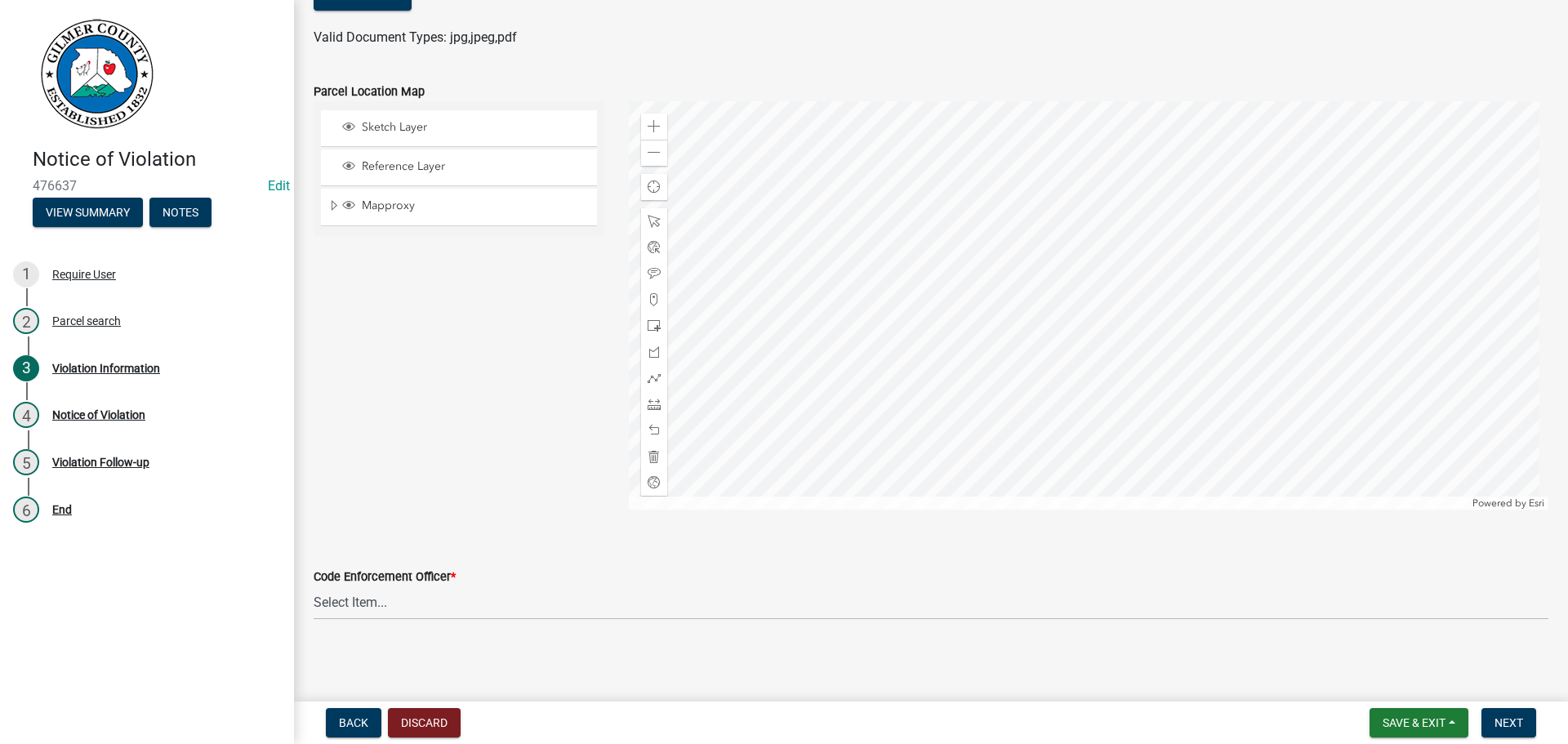
scroll to position [1895, 0]
click at [366, 588] on select "Select Item... [PERSON_NAME] [PERSON_NAME] [PERSON_NAME] [PERSON_NAME] [PERSON_…" at bounding box center [931, 600] width 1235 height 34
click at [313, 583] on select "Select Item... [PERSON_NAME] [PERSON_NAME] [PERSON_NAME] [PERSON_NAME] [PERSON_…" at bounding box center [931, 600] width 1235 height 34
select select "f3ceb3fd-6d25-43c8-a8d6-5ddeb18f621b"
click at [1513, 720] on span "Next" at bounding box center [1508, 722] width 29 height 13
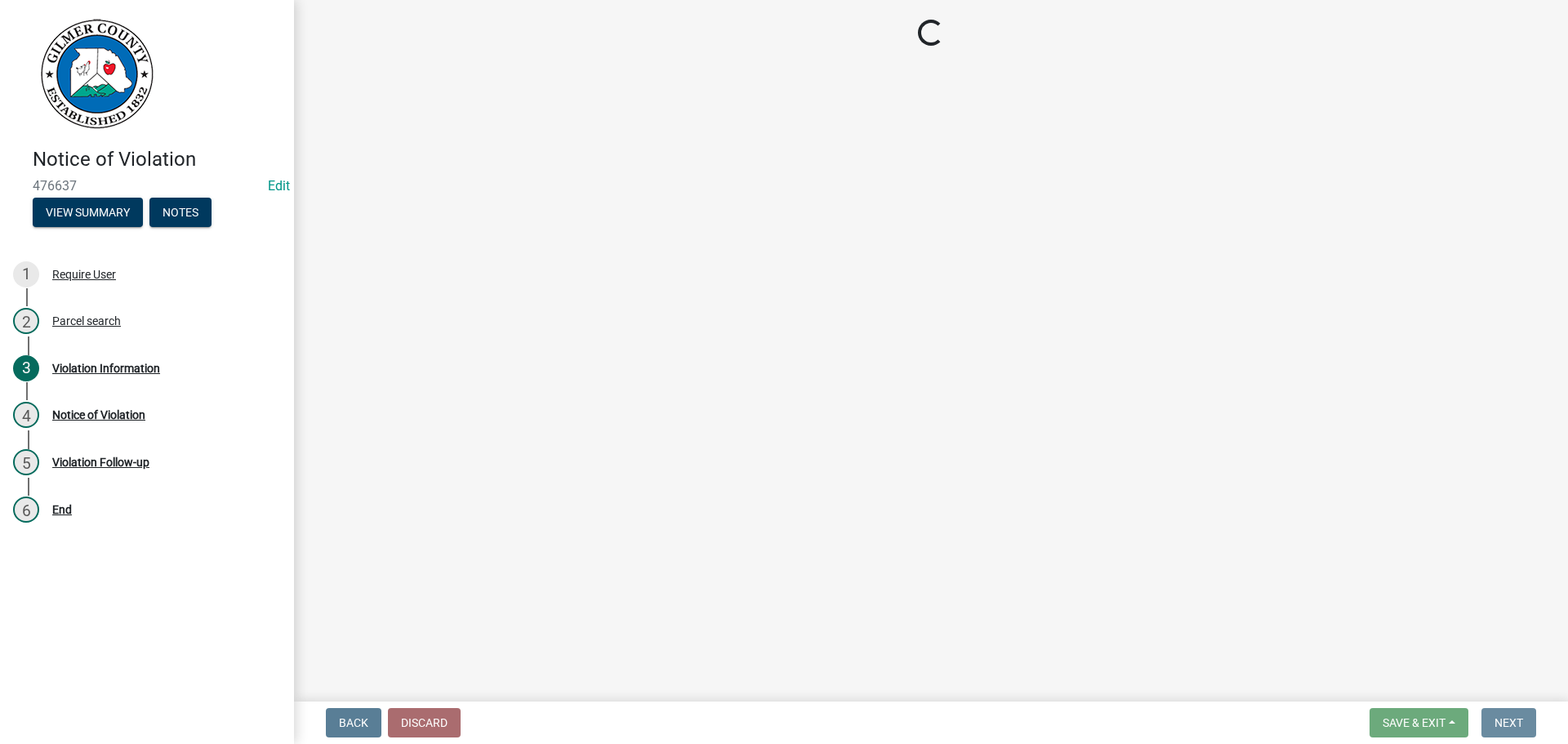
scroll to position [0, 0]
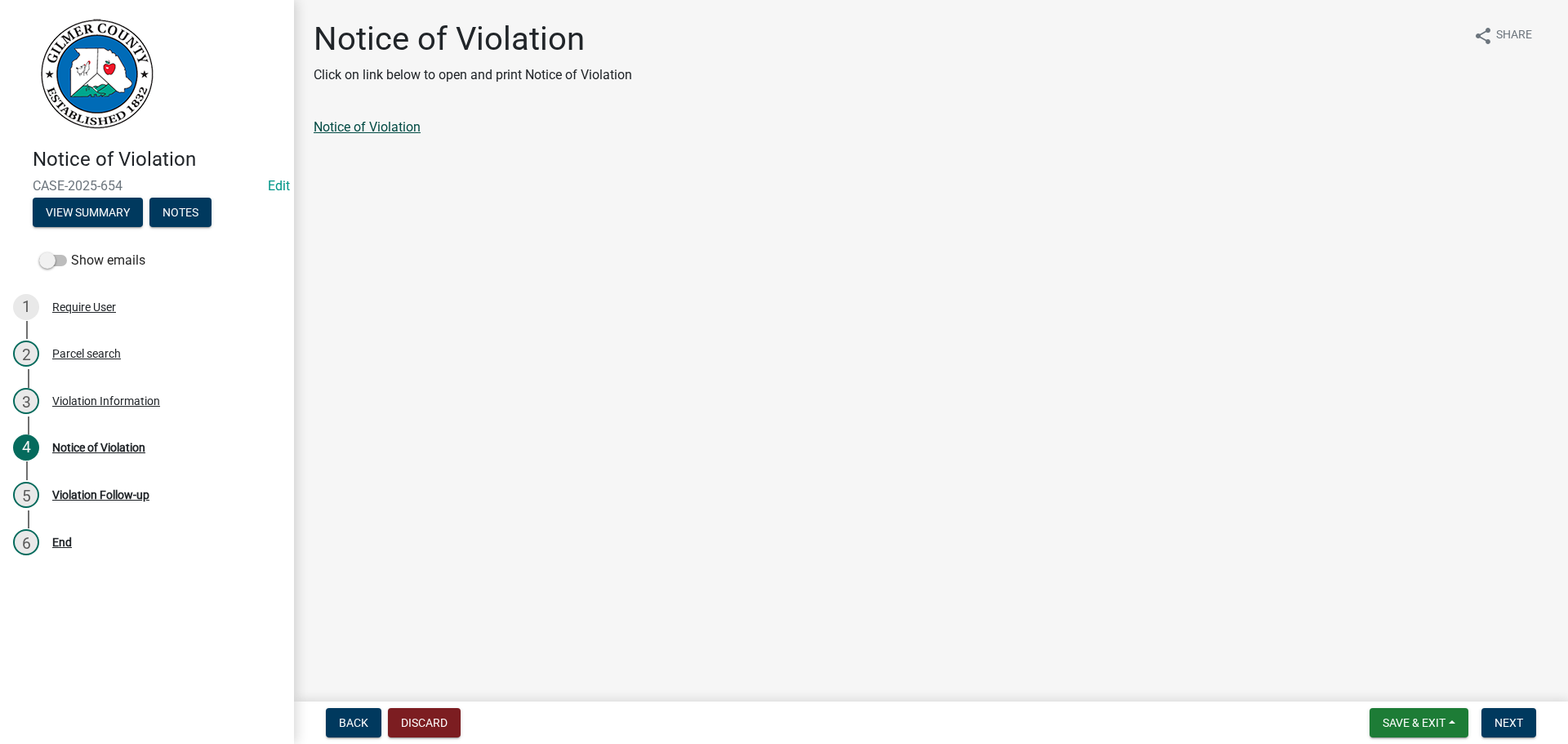
click at [375, 130] on link "Notice of Violation" at bounding box center [367, 127] width 107 height 16
click at [1397, 717] on span "Save & Exit" at bounding box center [1413, 722] width 63 height 13
click at [1385, 683] on button "Save & Exit" at bounding box center [1402, 679] width 130 height 39
